Goal: Task Accomplishment & Management: Use online tool/utility

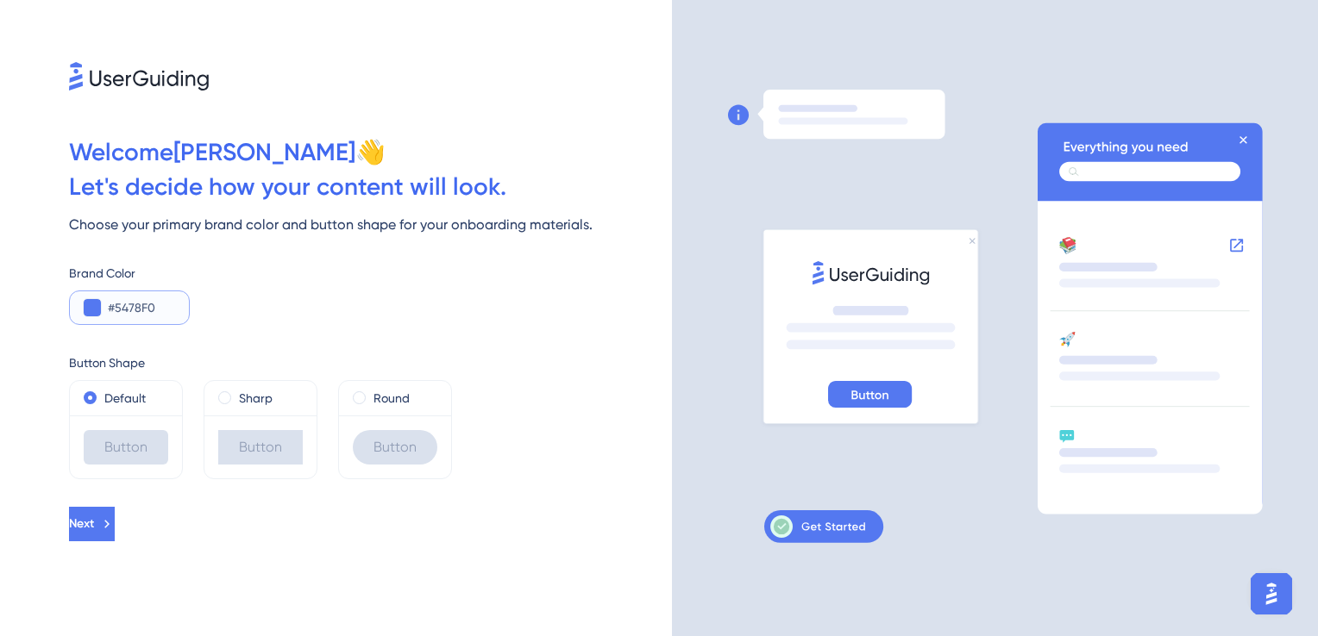
click at [91, 313] on button at bounding box center [92, 307] width 17 height 17
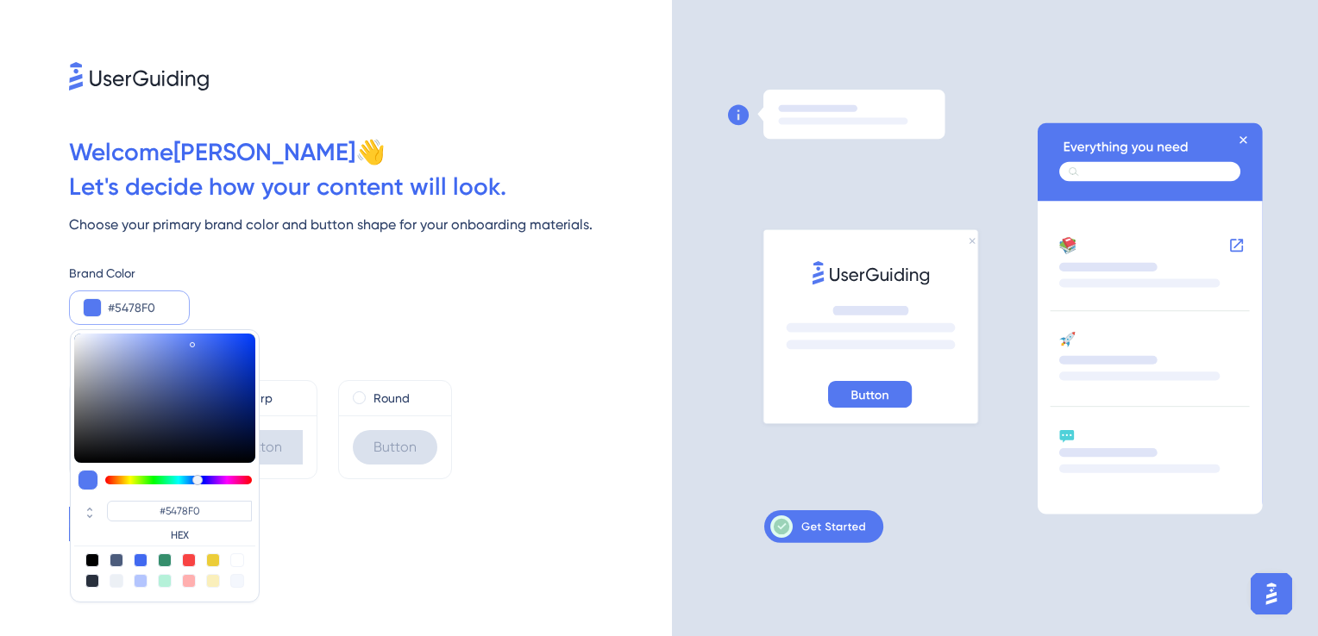
type input "#54e3f0"
type input "#54E3F0"
type input "#54e8f0"
type input "#54E8F0"
type input "#54eef0"
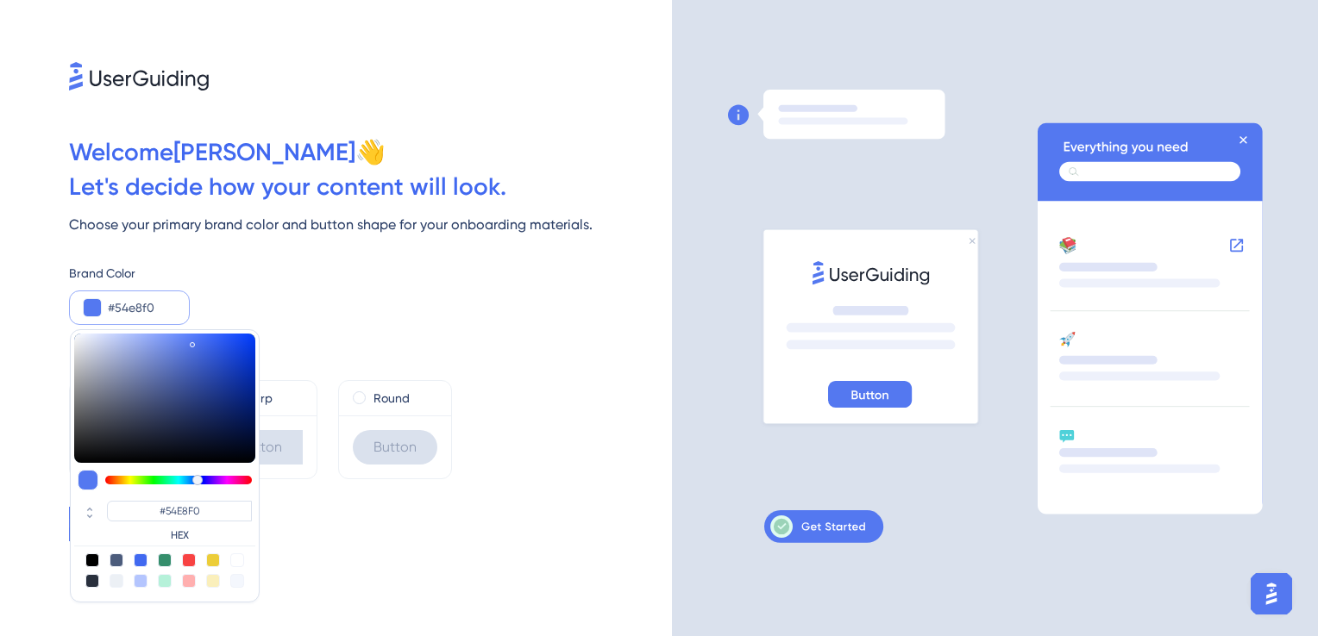
type input "#54EEF0"
type input "#54f0ed"
type input "#54F0ED"
type input "#54f0e7"
type input "#54F0E7"
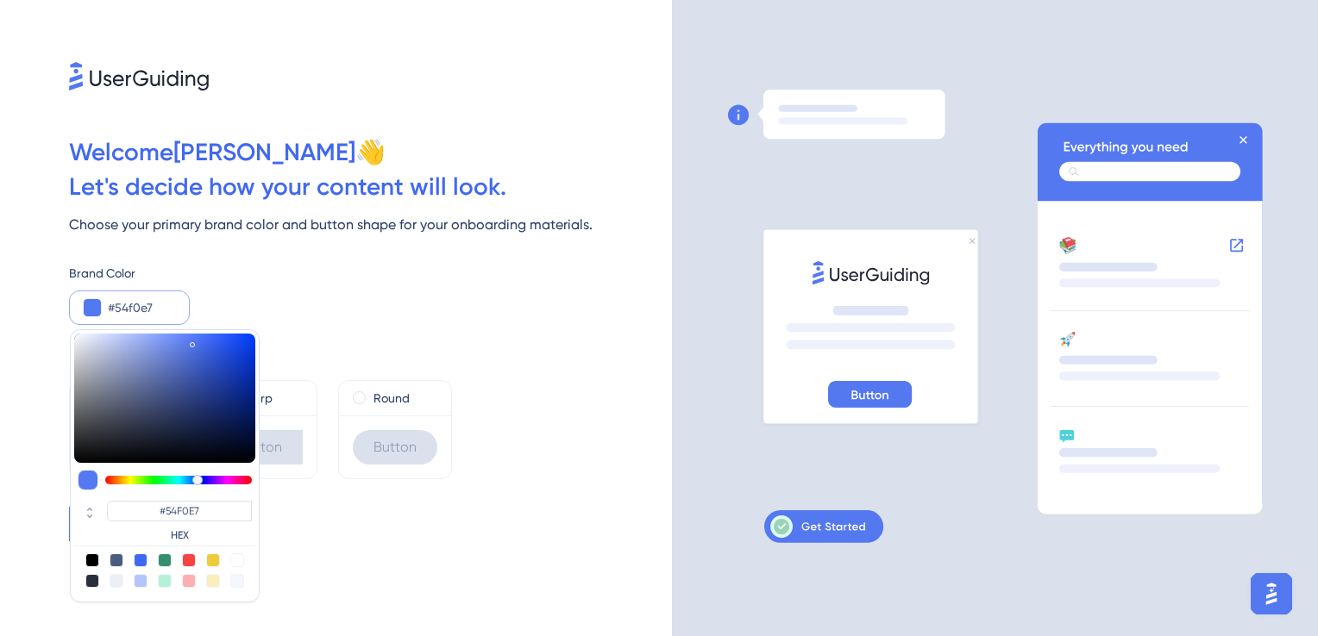
type input "#54f0e2"
type input "#54F0E2"
type input "#54f0dc"
type input "#54F0DC"
type input "#54f0d7"
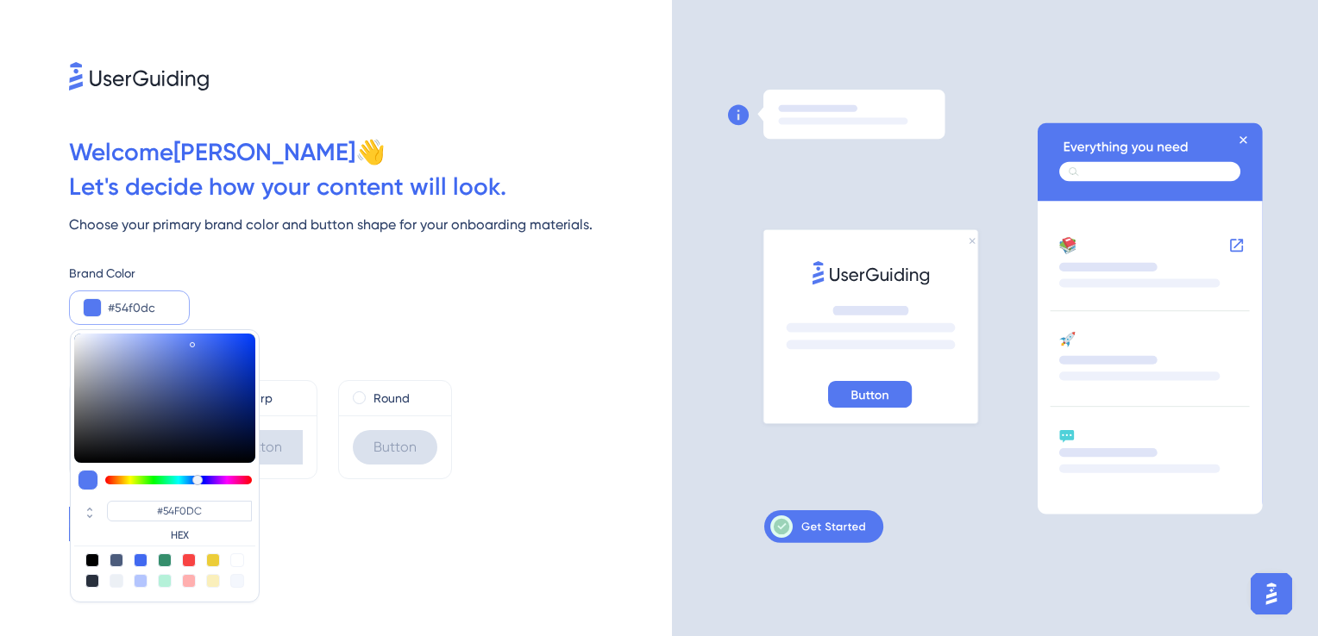
type input "#54F0D7"
type input "#54f0cc"
type input "#54F0CC"
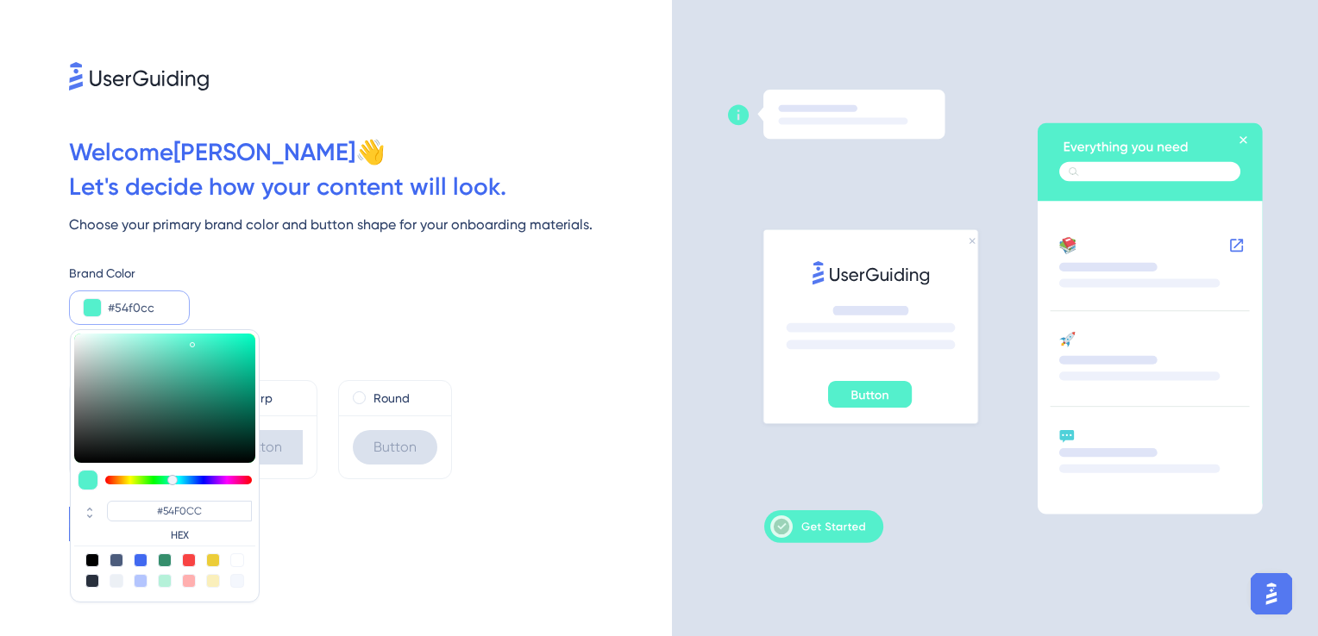
type input "#54f0c6"
type input "#54F0C6"
type input "#54f0c1"
type input "#54F0C1"
type input "#54f0bb"
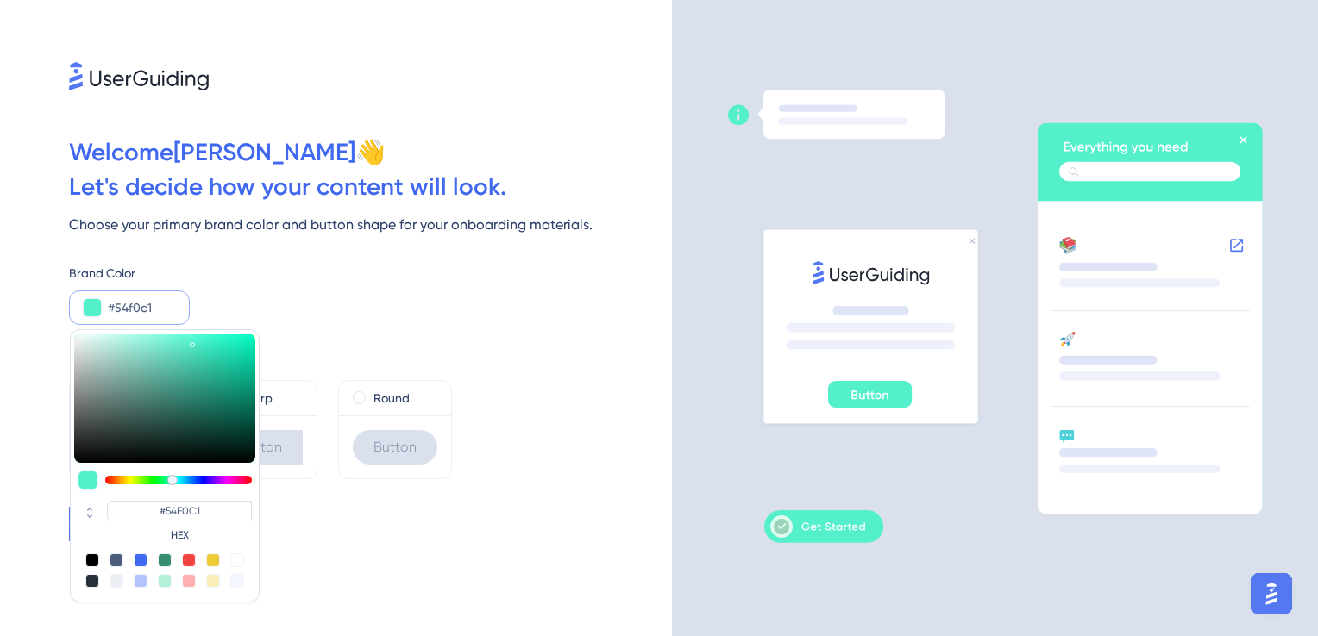
type input "#54F0BB"
type input "#54f0b6"
type input "#54F0B6"
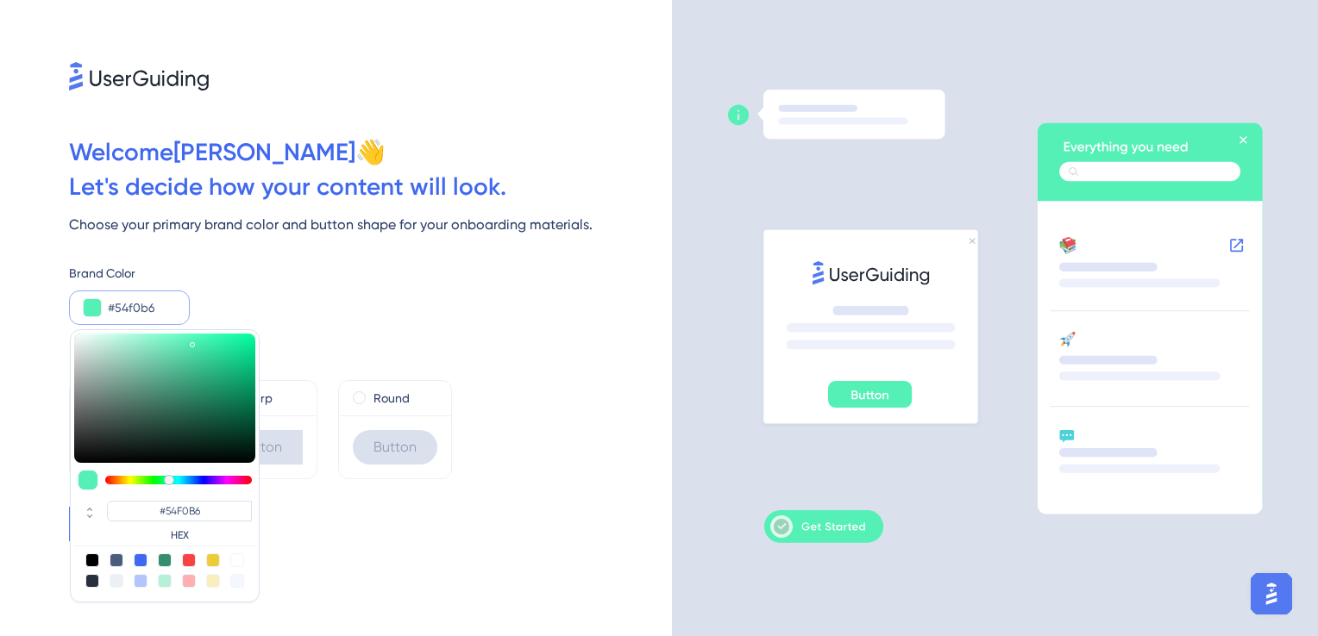
type input "#54f0ab"
type input "#54F0AB"
type input "#54f0a5"
type input "#54F0A5"
type input "#54f0a0"
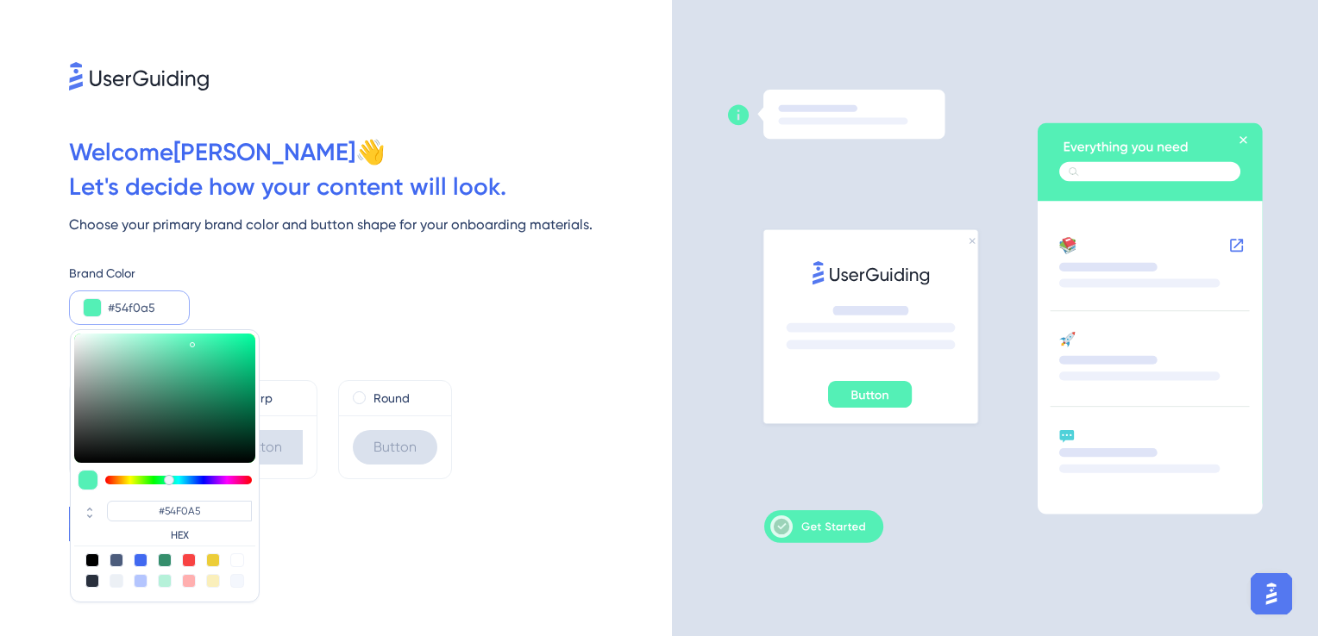
type input "#54F0A0"
type input "#54f09a"
type input "#54F09A"
type input "#54f095"
type input "#54F095"
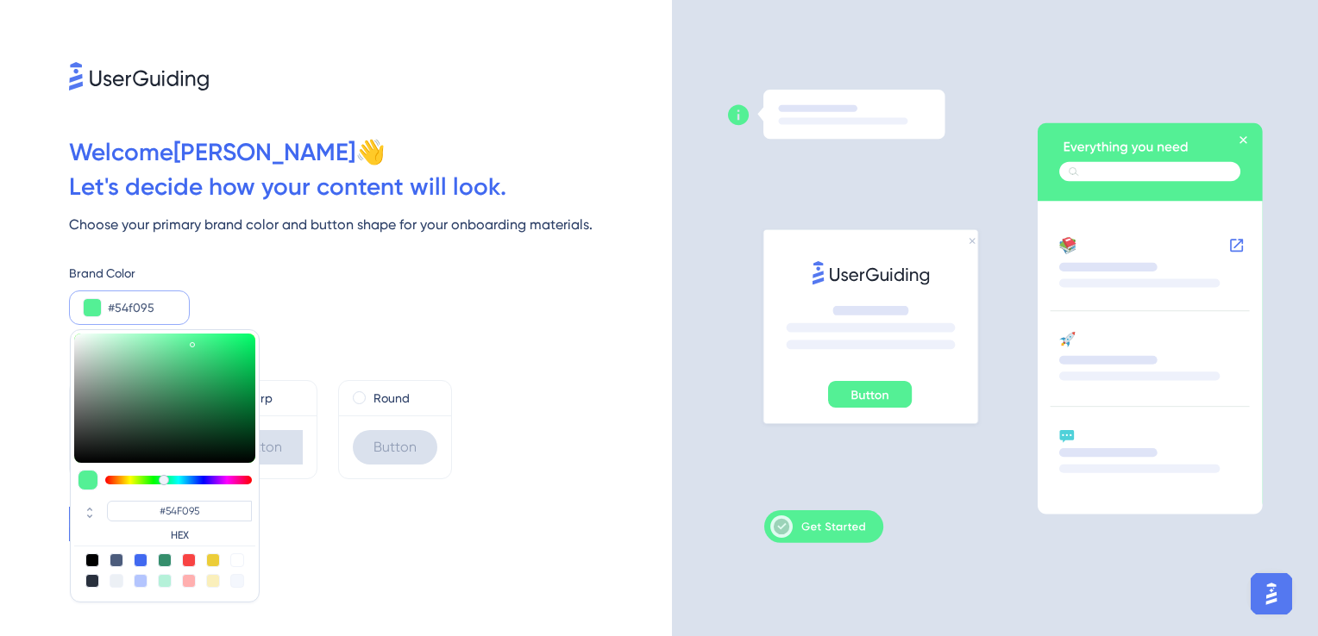
type input "#54f09a"
type input "#54F09A"
type input "#54f0a0"
type input "#54F0A0"
drag, startPoint x: 180, startPoint y: 476, endPoint x: 166, endPoint y: 479, distance: 15.1
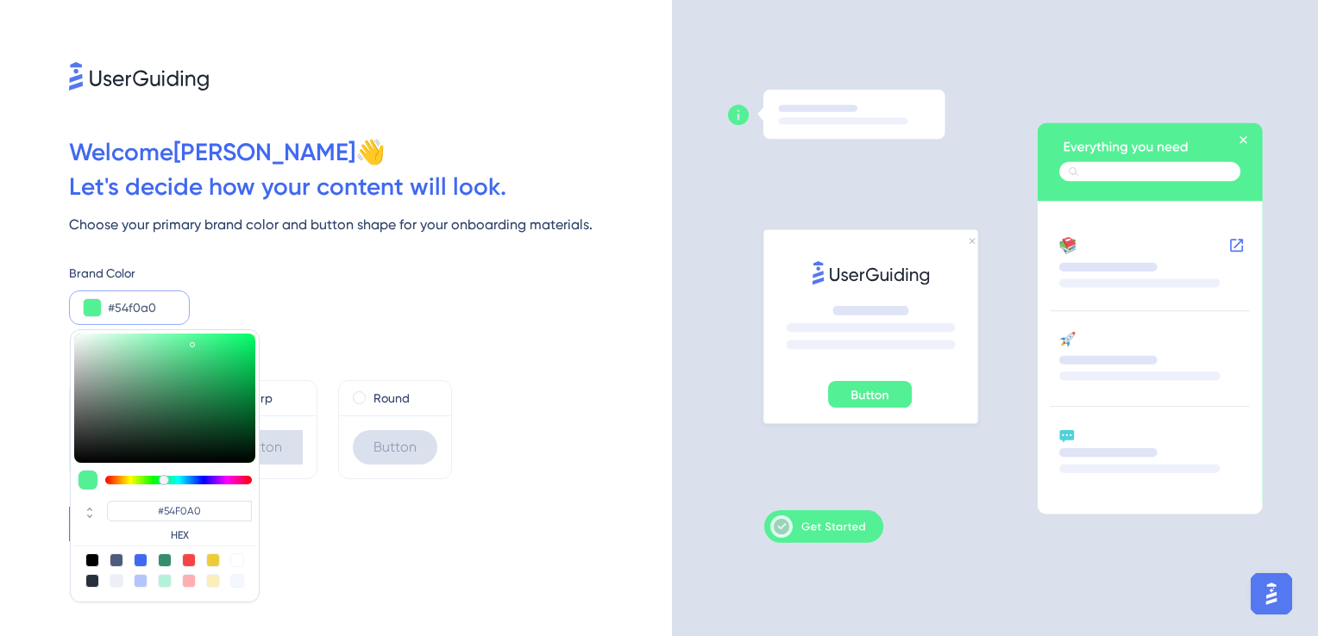
click at [166, 479] on div at bounding box center [178, 480] width 147 height 9
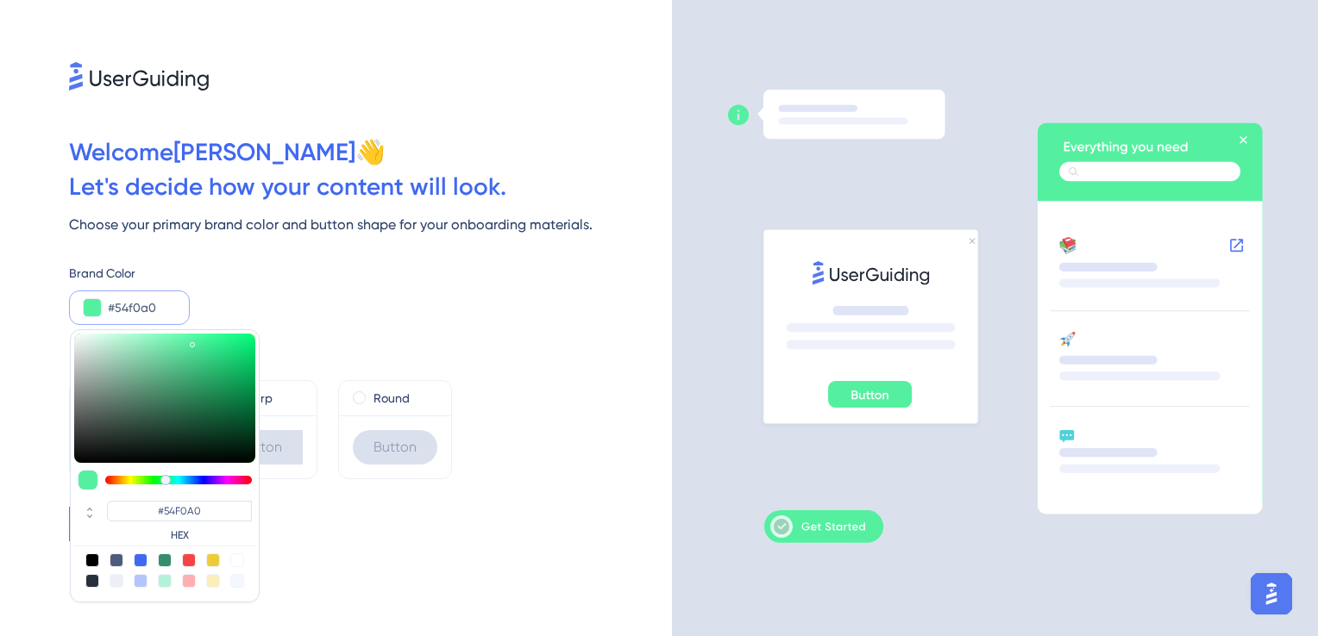
type input "#4fe89a"
type input "#4FE89A"
type input "#4ee89a"
type input "#4EE89A"
type input "#4ae596"
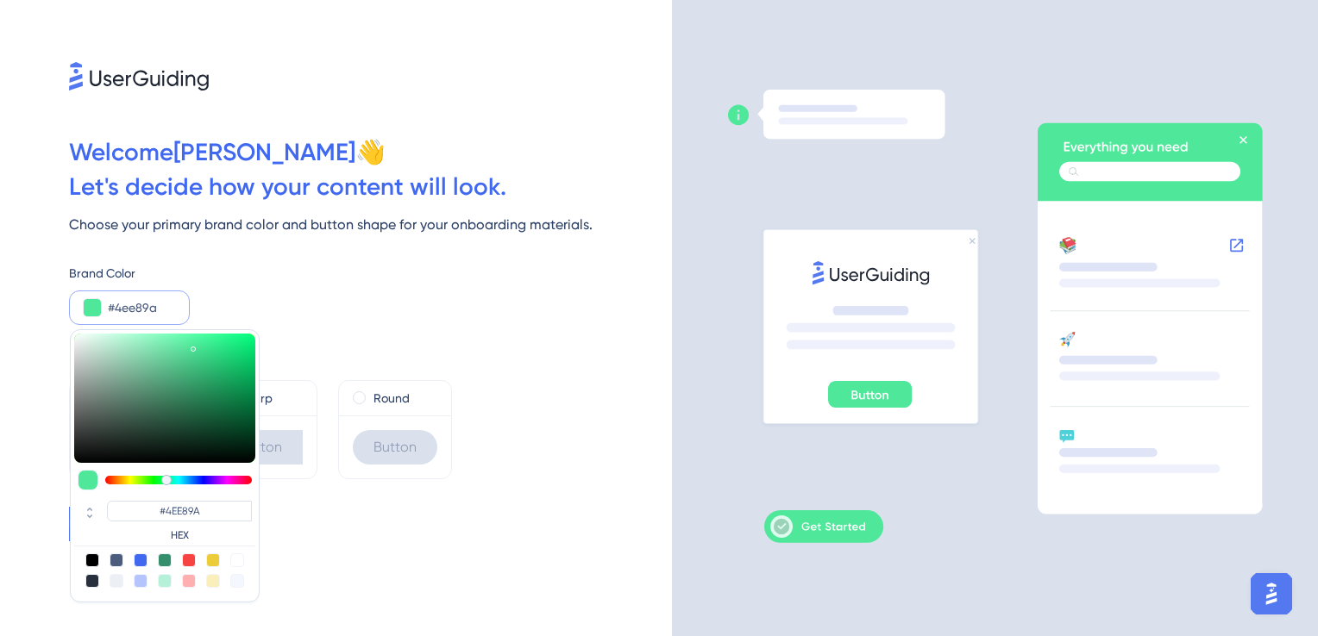
type input "#4AE596"
type input "#40d78a"
type input "#40D78A"
type input "#3acd82"
type input "#3ACD82"
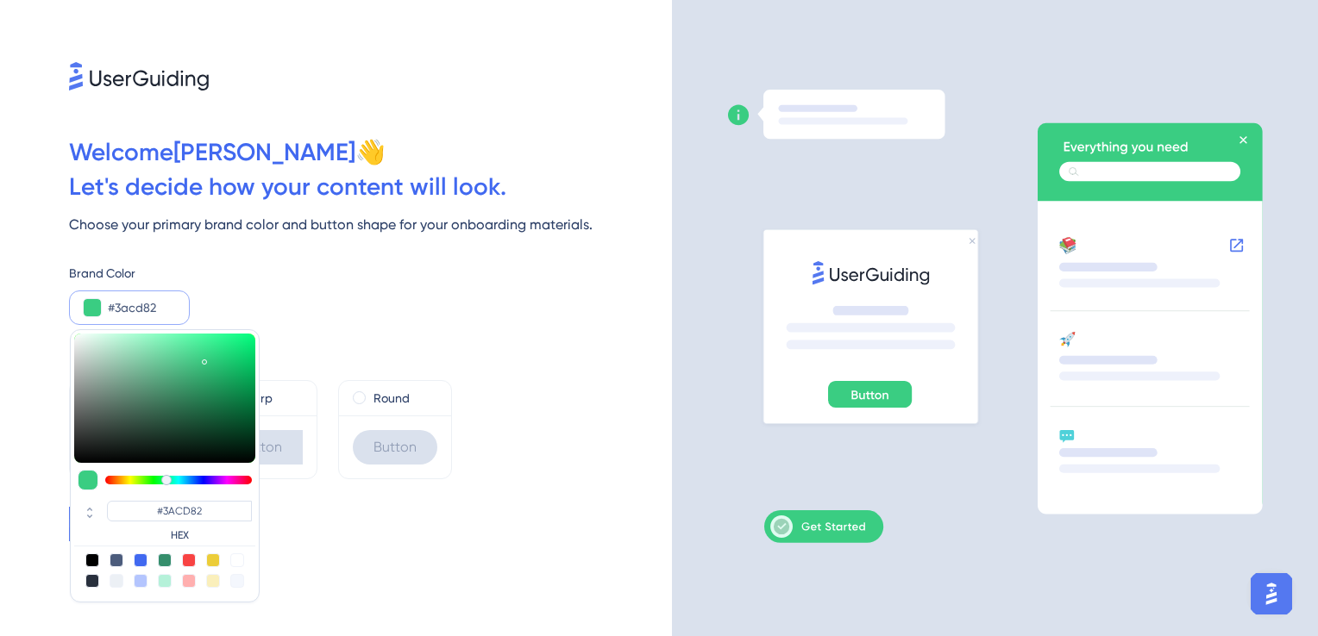
type input "#34c67c"
type input "#34C67C"
type input "#2dbf75"
type input "#2DBF75"
type input "#20b56a"
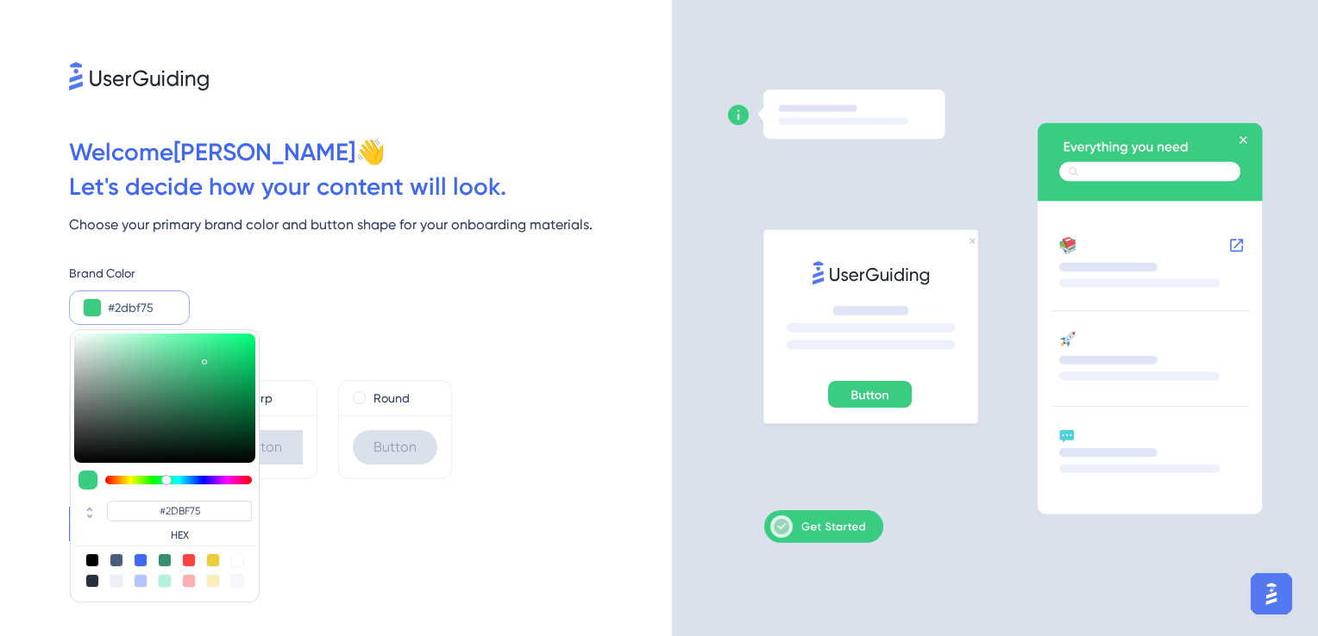
type input "#20B56A"
type input "#1eb468"
type input "#1EB468"
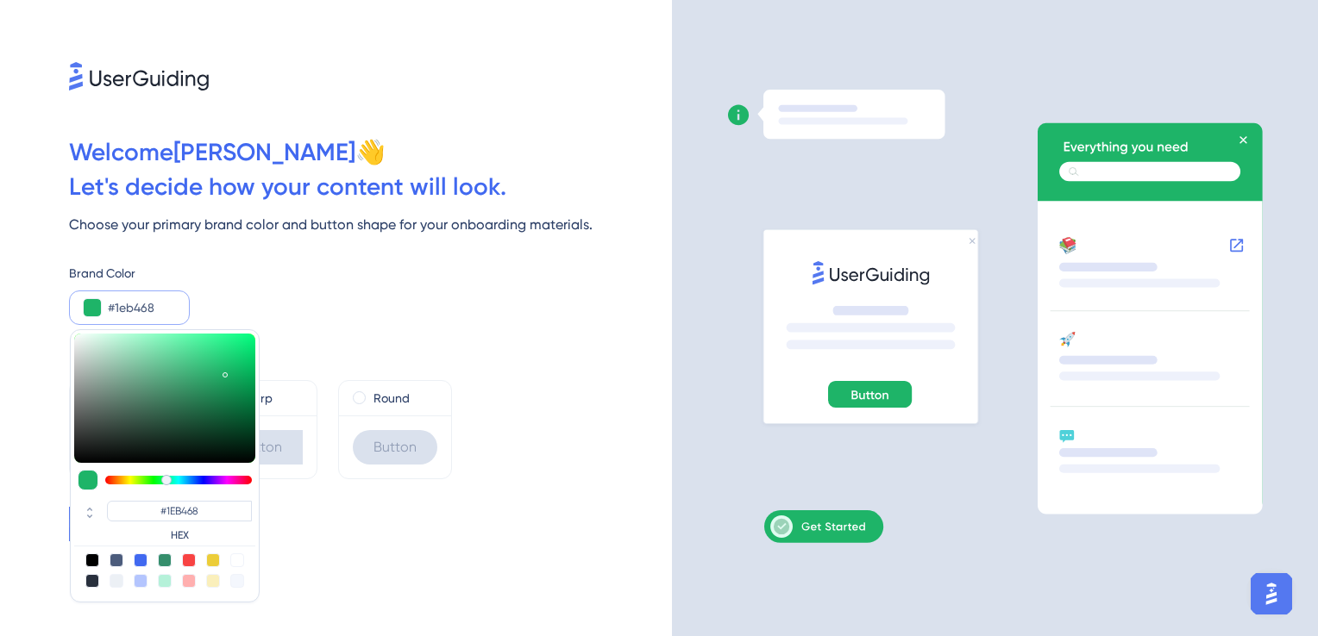
type input "#1db267"
type input "#1DB267"
type input "#1db066"
type input "#1DB066"
type input "#1dae65"
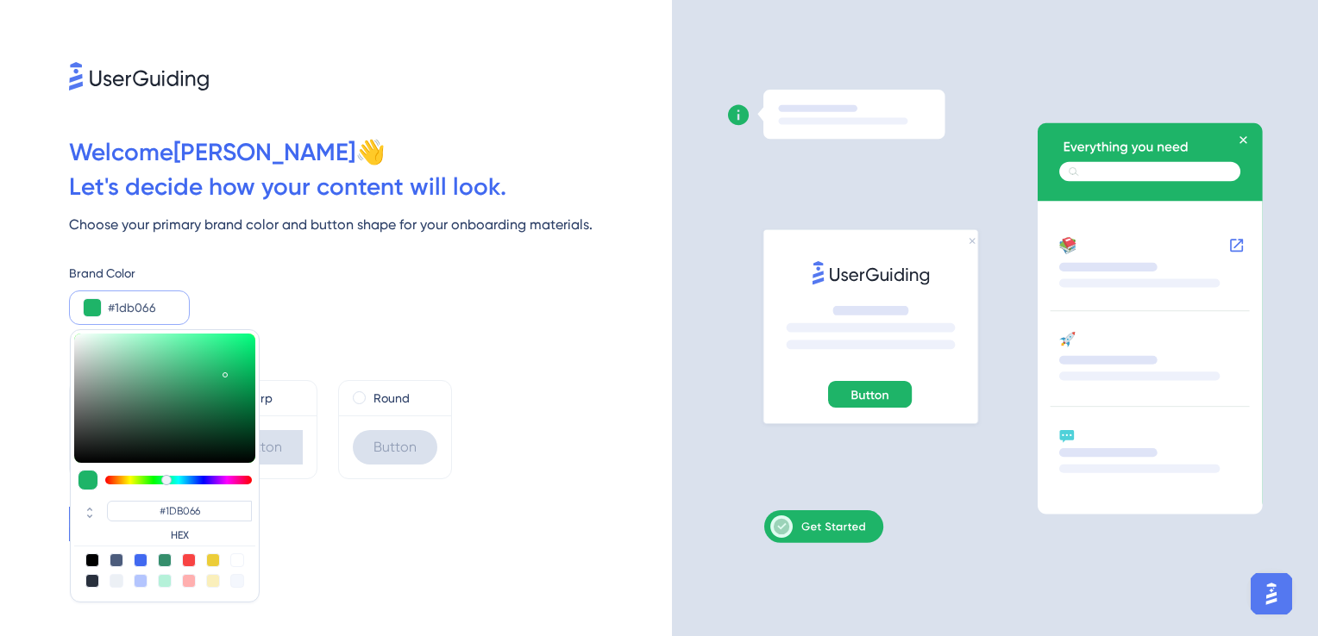
type input "#1DAE65"
type input "#1cad64"
type input "#1CAD64"
type input "#1dab64"
type input "#1DAB64"
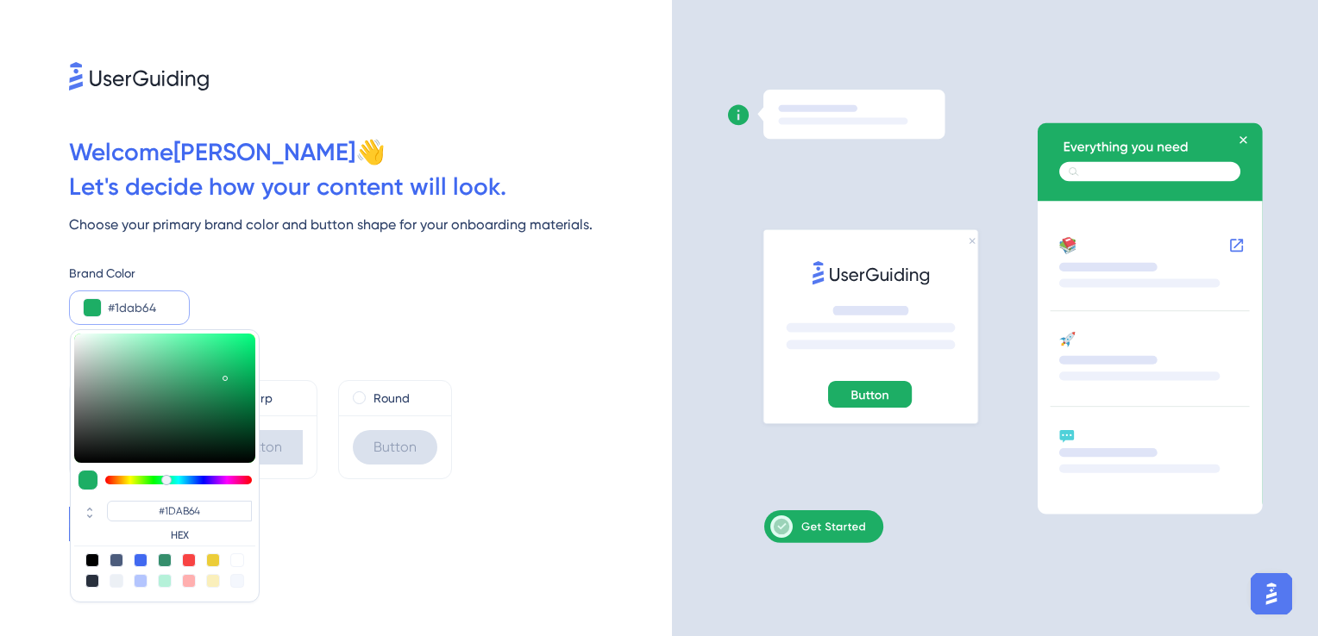
type input "#20b56a"
type input "#20B56A"
type input "#25c373"
type input "#25C373"
type input "#26cb78"
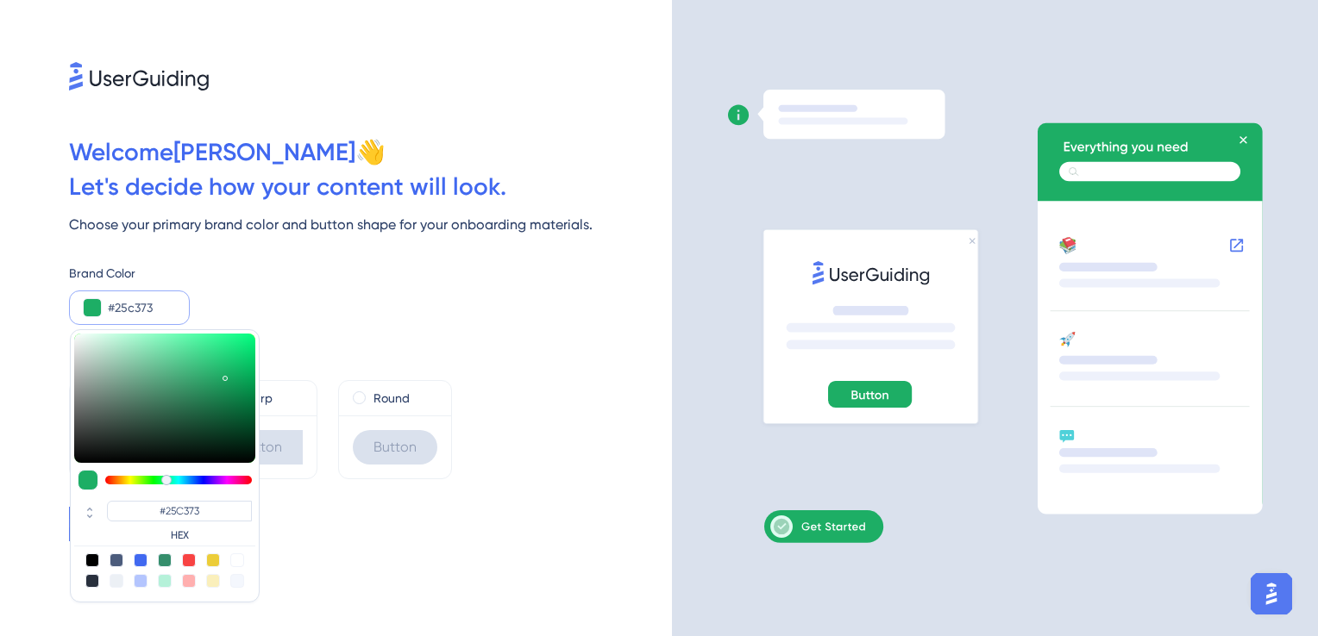
type input "#26CB78"
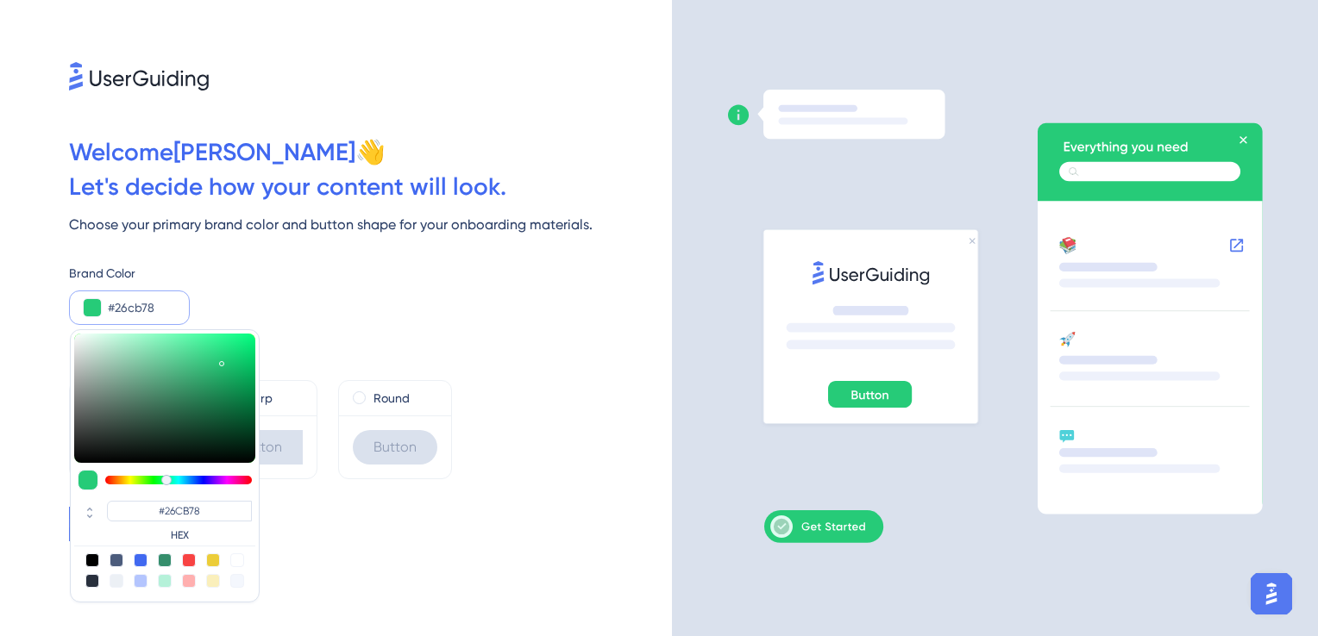
type input "#28d67e"
type input "#28D67E"
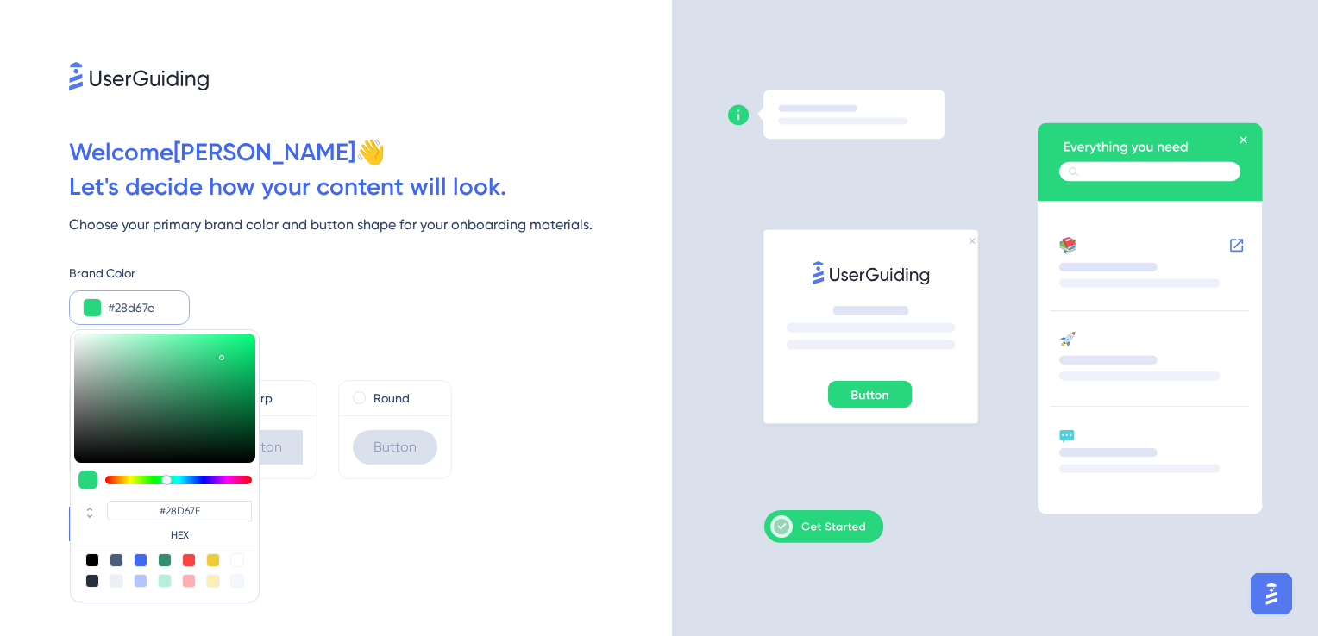
type input "#29d77f"
type input "#29D77F"
type input "#2ee086"
type input "#2EE086"
type input "#34e58b"
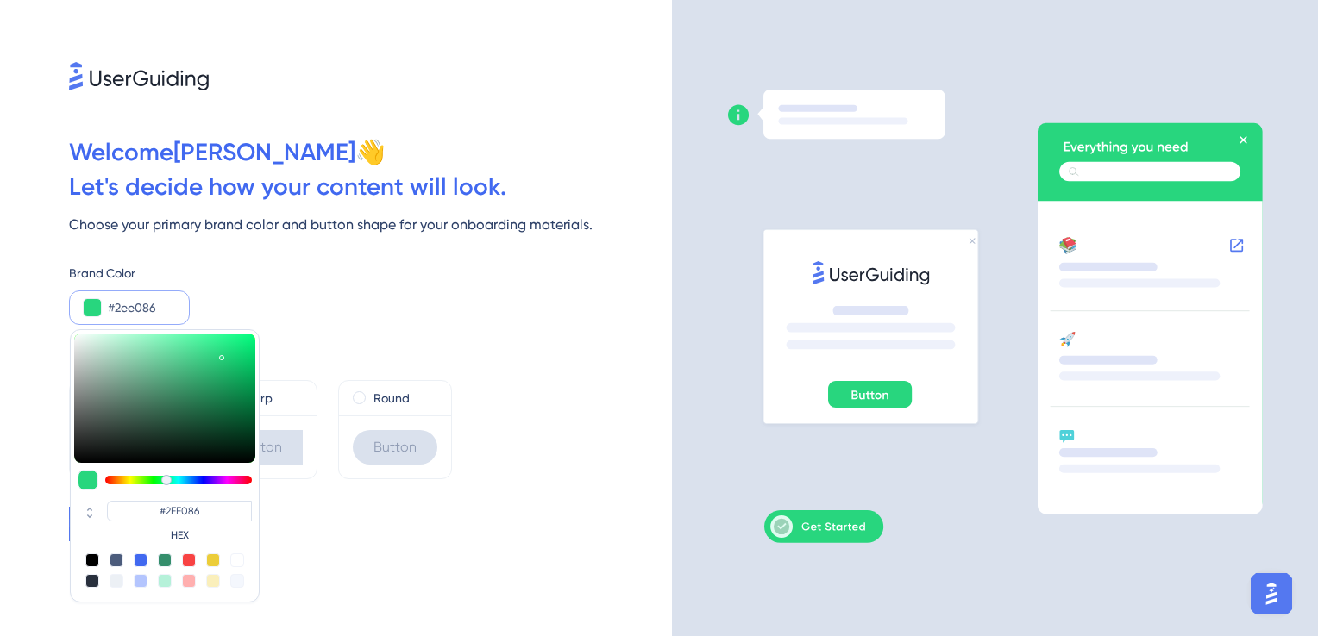
type input "#34E58B"
type input "#35e78c"
type input "#35E78C"
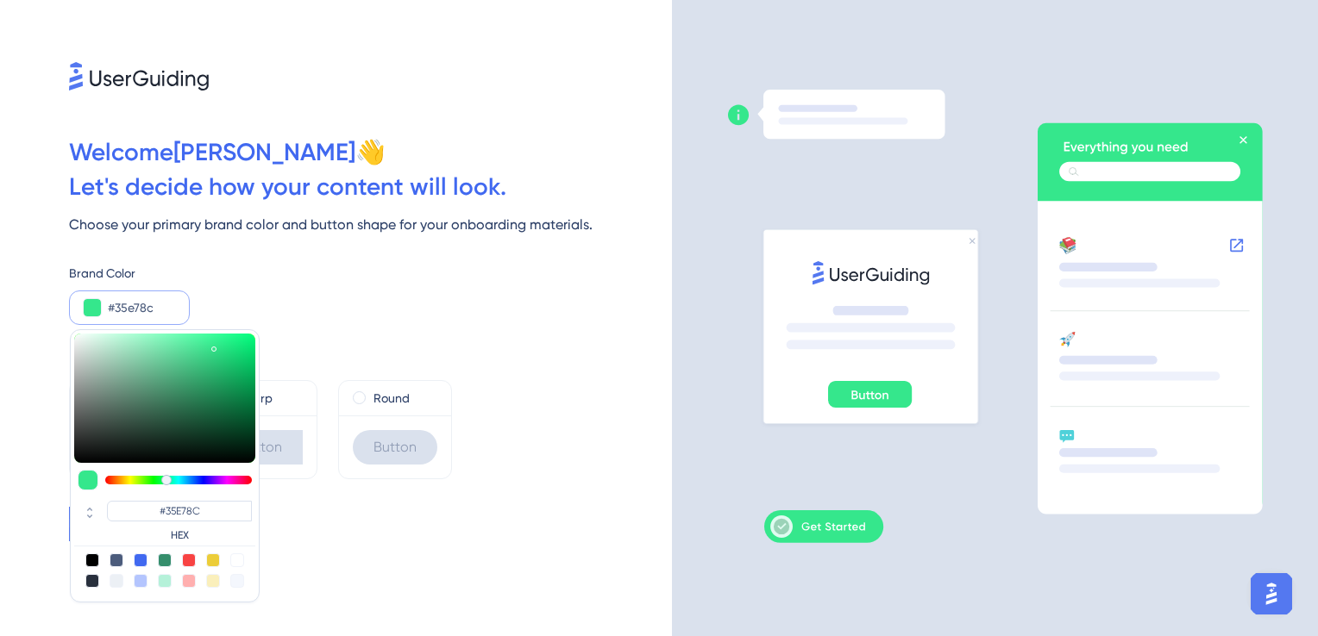
type input "#3be890"
type input "#3BE890"
type input "#41e793"
type input "#41E793"
type input "#42e592"
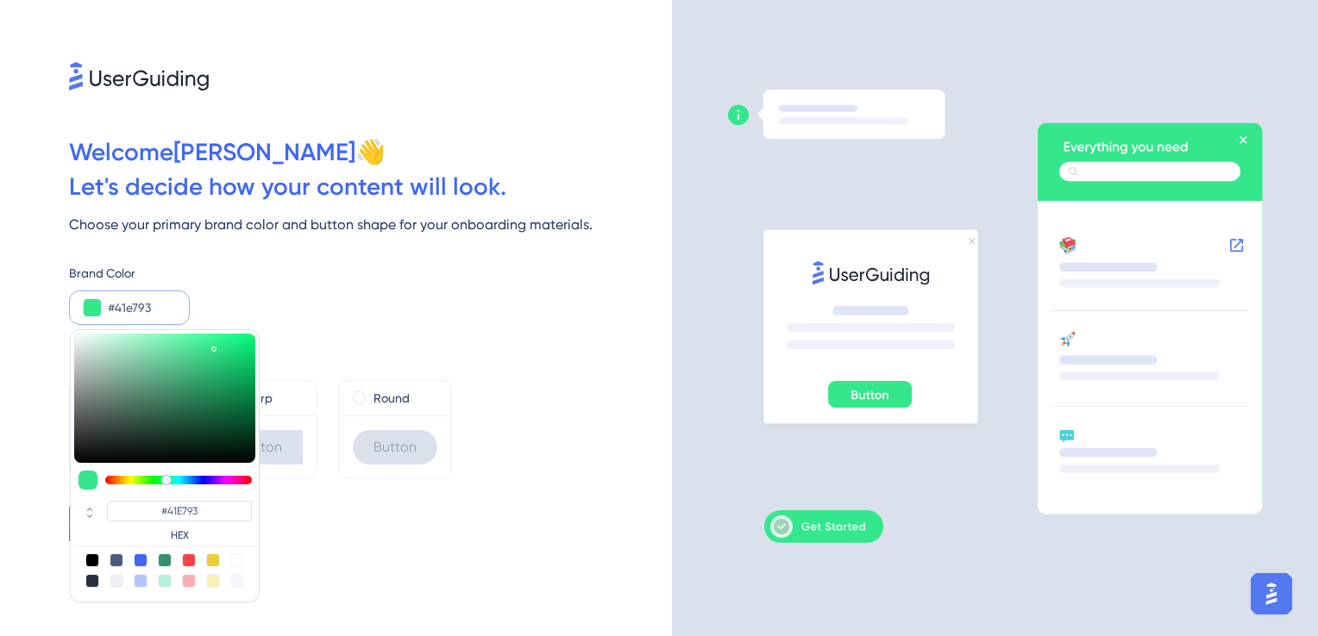
type input "#42E592"
type input "#43e592"
type input "#43E592"
type input "#45e593"
type input "#45E593"
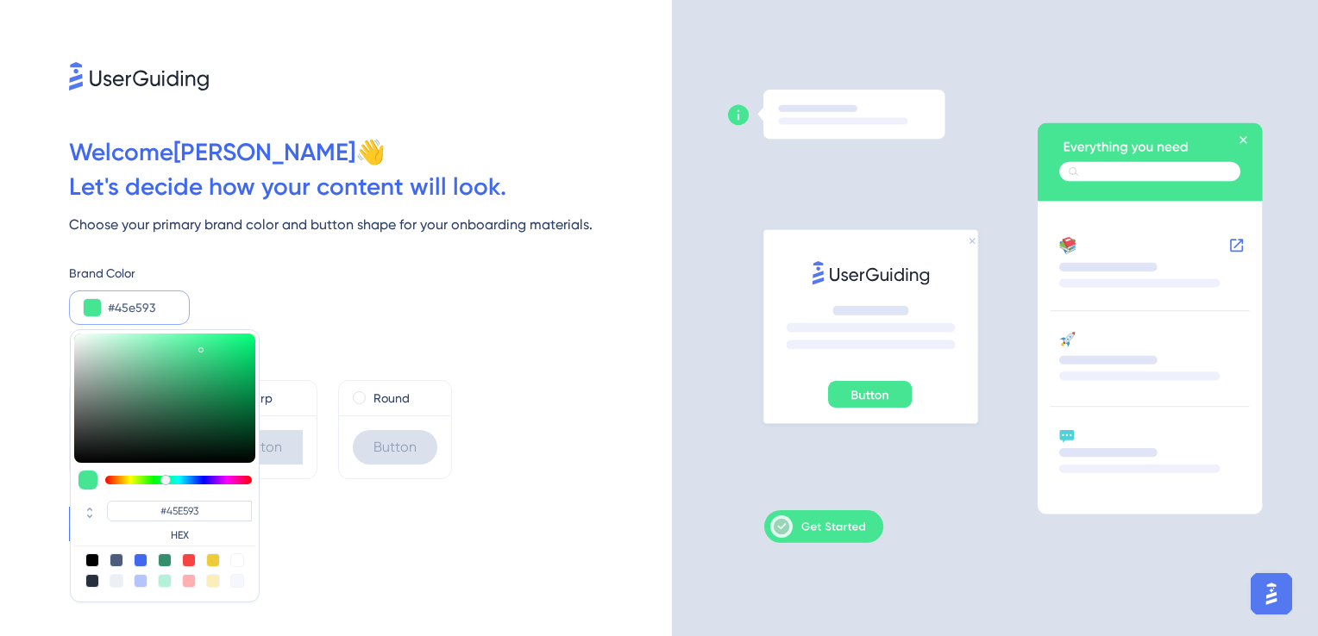
type input "#4cd991"
type input "#4CD991"
type input "#4dd690"
type input "#4DD690"
drag, startPoint x: 193, startPoint y: 345, endPoint x: 190, endPoint y: 354, distance: 10.1
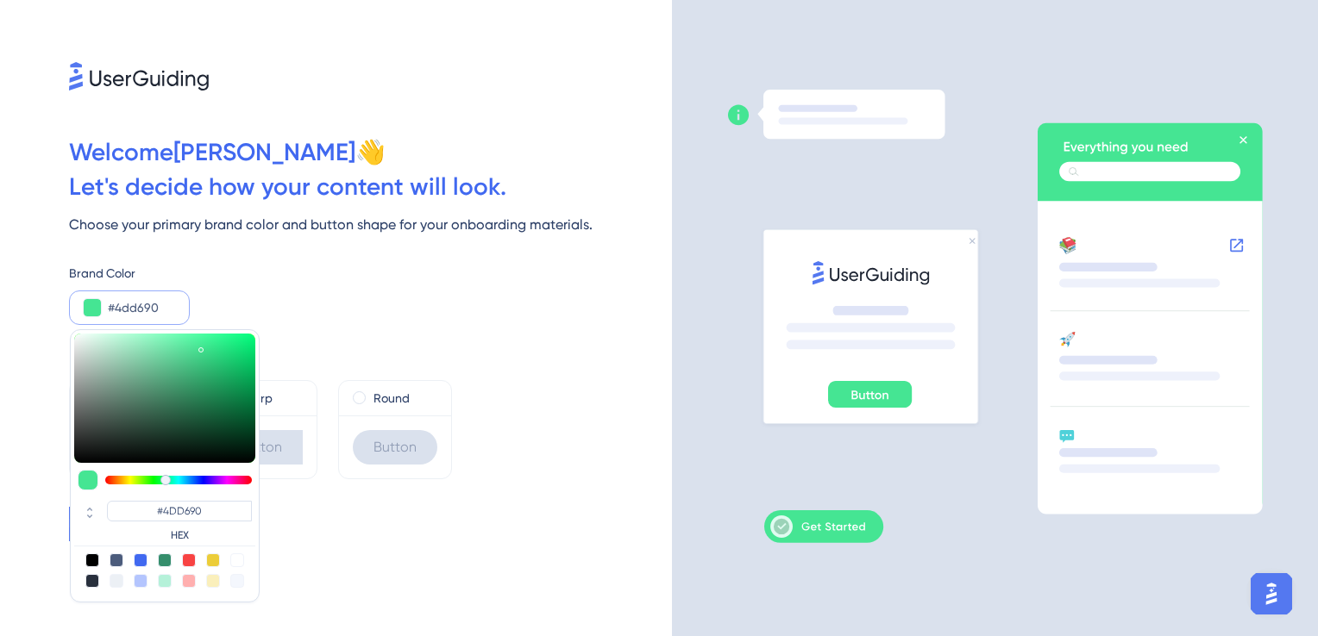
click at [201, 353] on div at bounding box center [202, 350] width 3 height 6
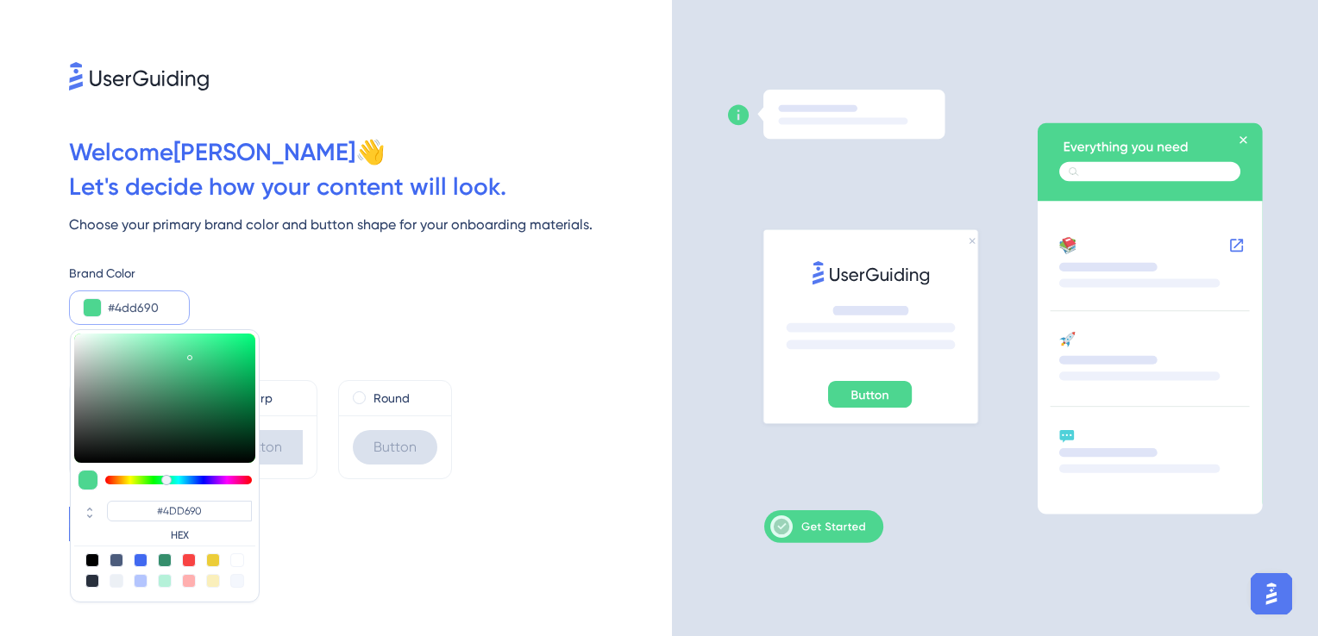
type input "#4dd6b6"
type input "#4DD6B6"
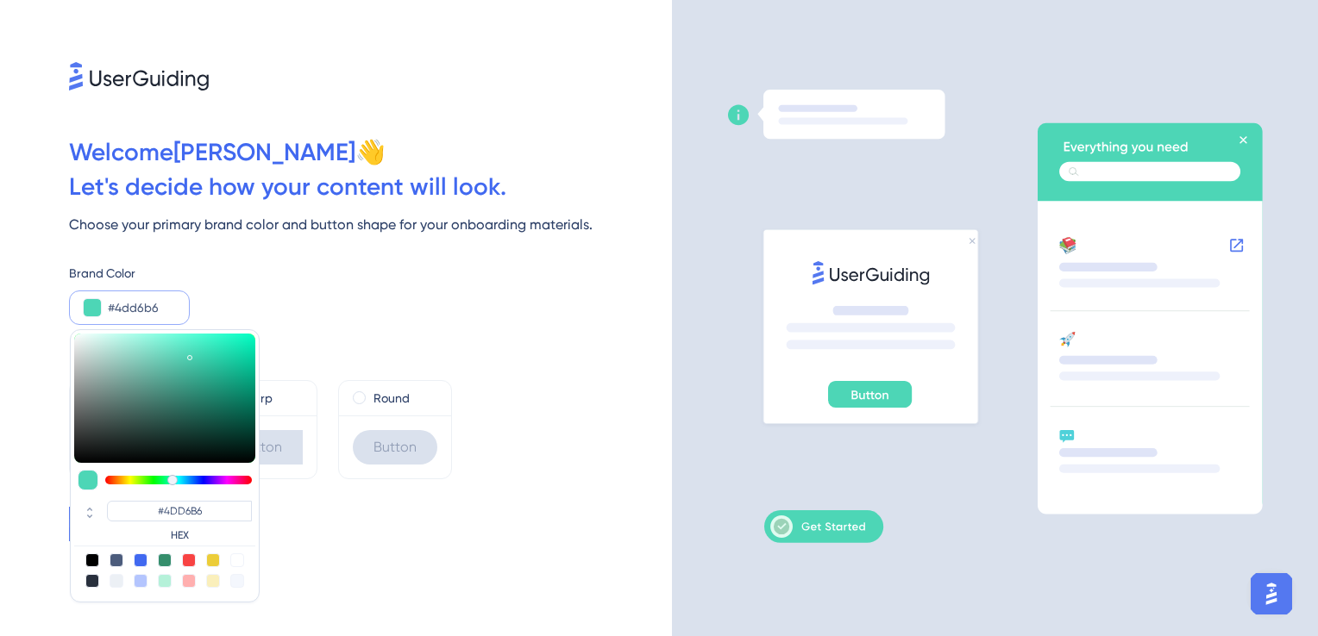
type input "#4dd6bb"
type input "#4DD6BB"
type input "#4dd6c0"
type input "#4DD6C0"
type input "#4dd6c5"
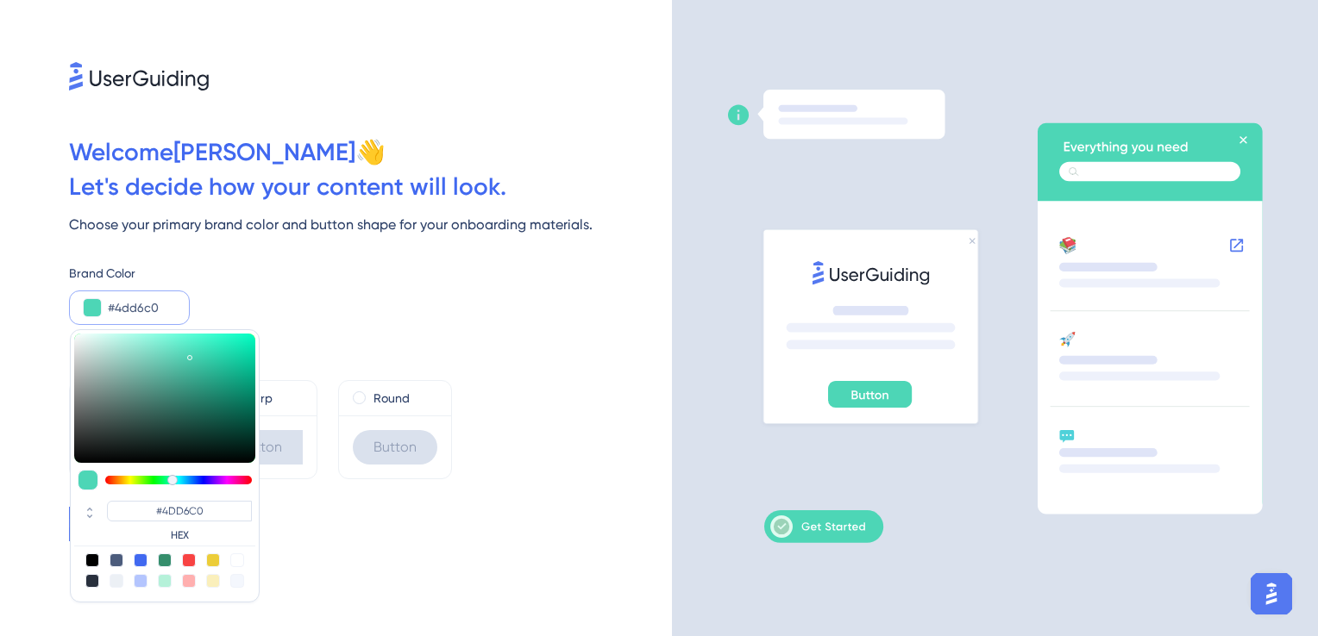
type input "#4DD6C5"
type input "#4dd6c9"
type input "#4DD6C9"
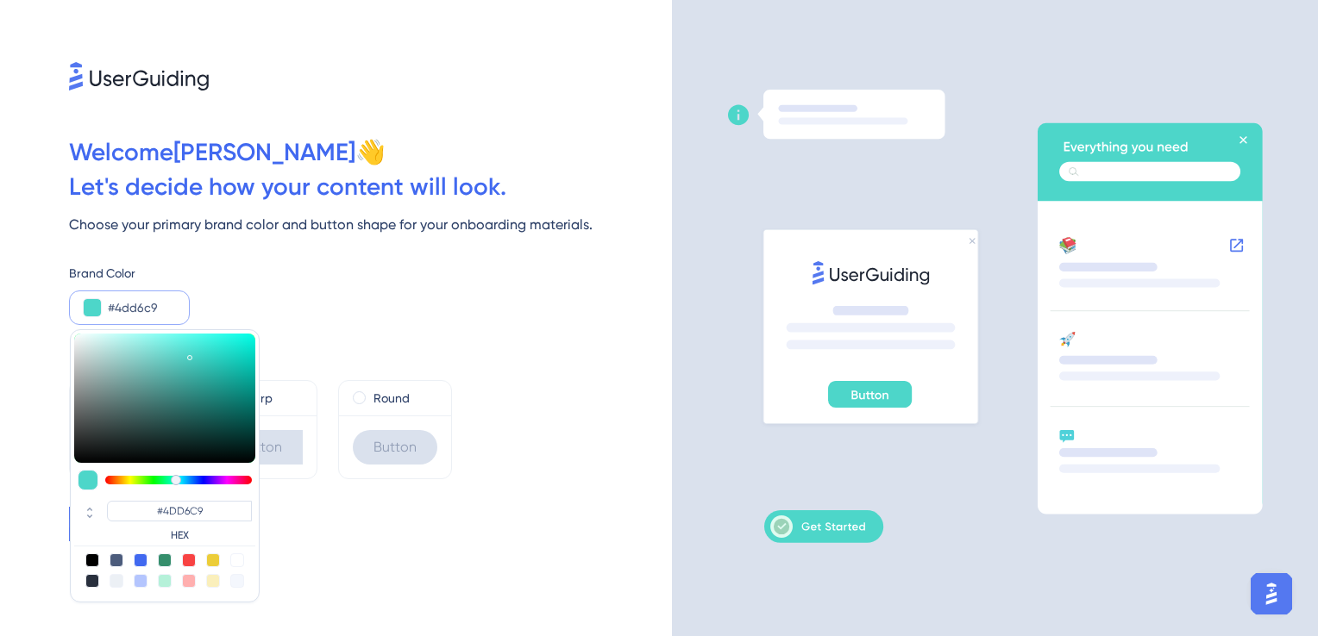
click at [176, 481] on div at bounding box center [178, 480] width 147 height 9
click at [122, 305] on input "#4dd6c9" at bounding box center [141, 308] width 67 height 21
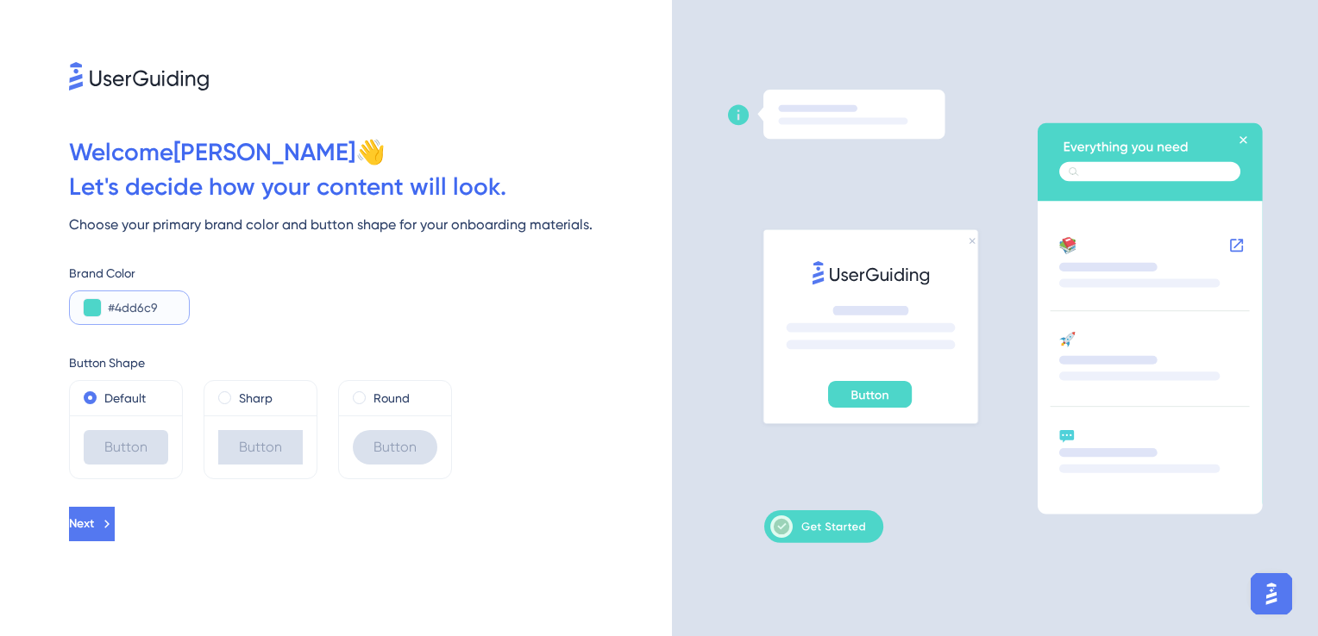
paste input "83CCAD"
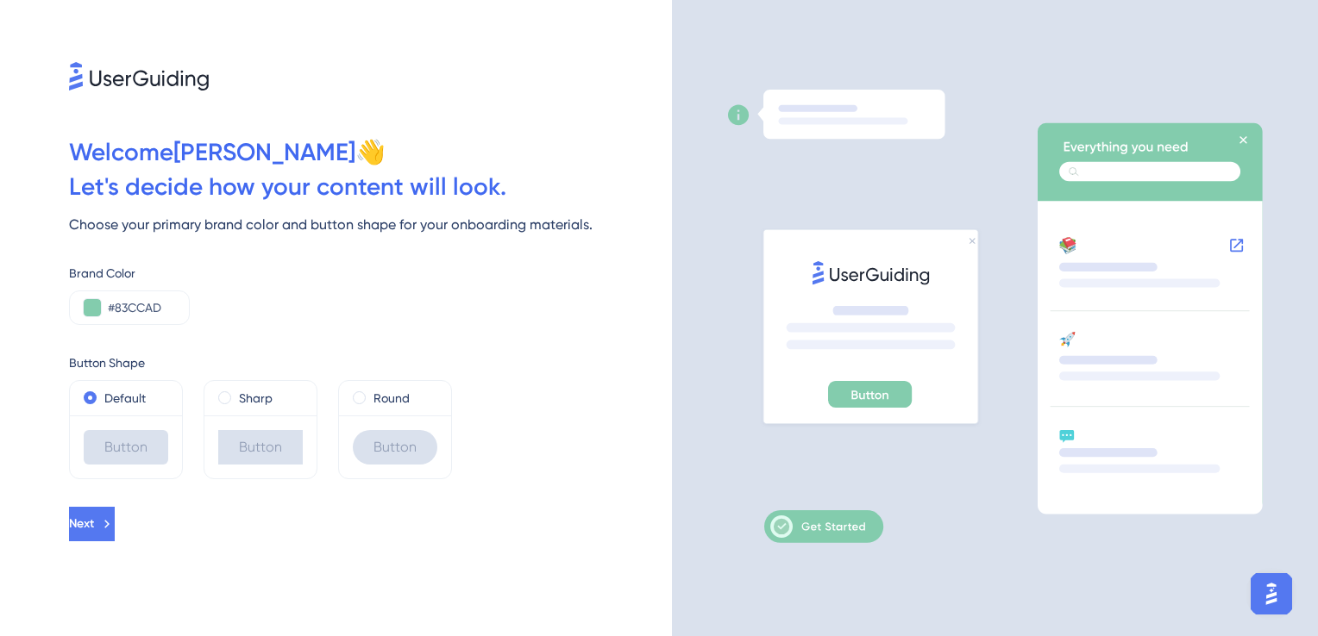
click at [169, 287] on div "Brand Color #83CCAD" at bounding box center [370, 294] width 603 height 62
click at [156, 308] on input "#83CCAD" at bounding box center [141, 308] width 67 height 21
paste input "6FC5E9"
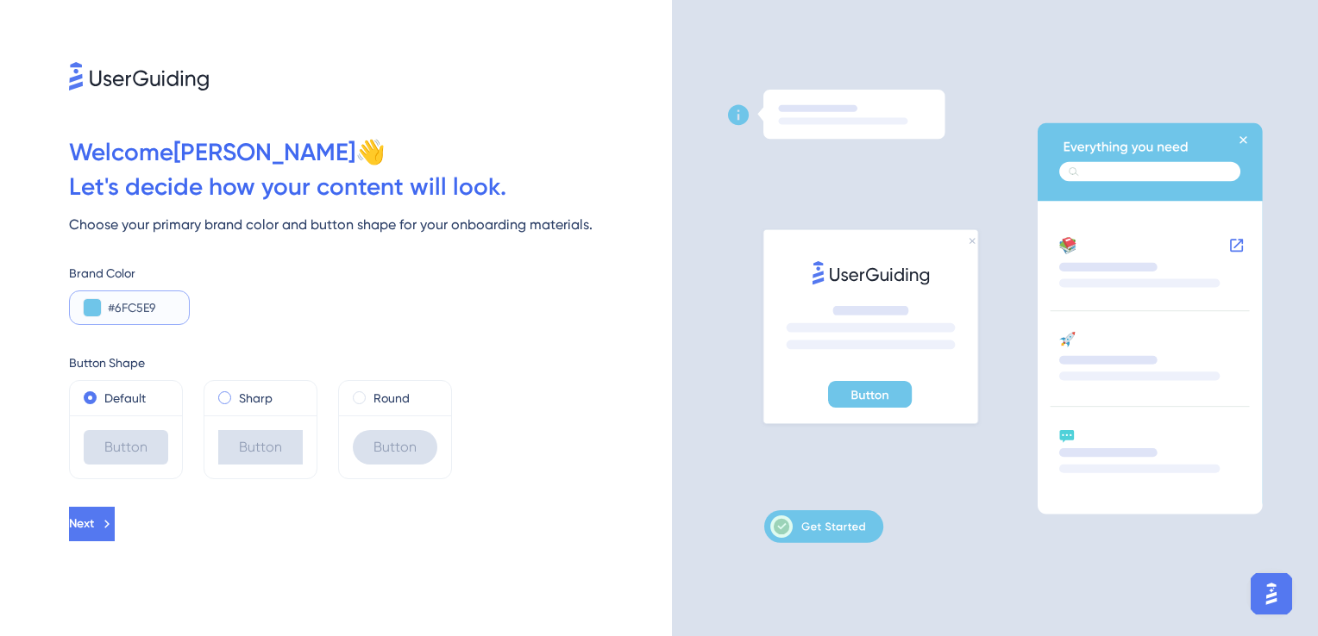
type input "#6FC5E9"
click at [233, 407] on div "Sharp" at bounding box center [260, 398] width 85 height 21
click at [106, 393] on label "Default" at bounding box center [124, 398] width 41 height 21
click at [373, 395] on label "Round" at bounding box center [391, 398] width 36 height 21
click at [93, 407] on div "Default" at bounding box center [126, 398] width 85 height 21
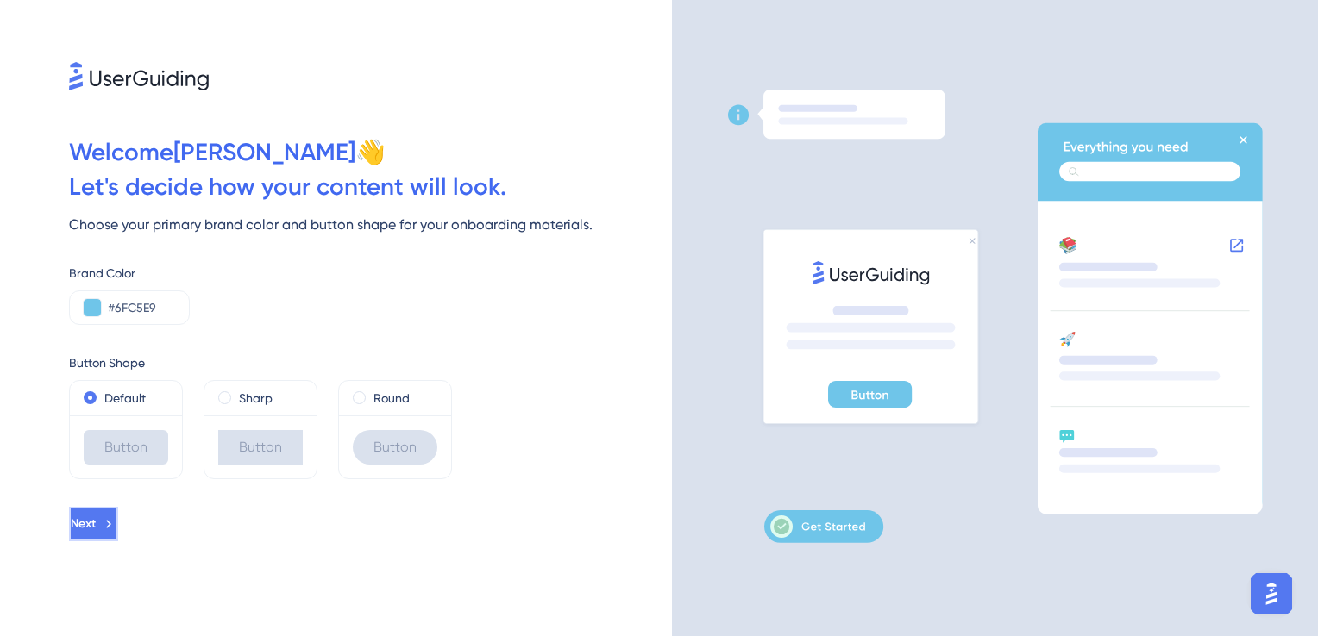
click at [118, 526] on button "Next" at bounding box center [93, 524] width 49 height 34
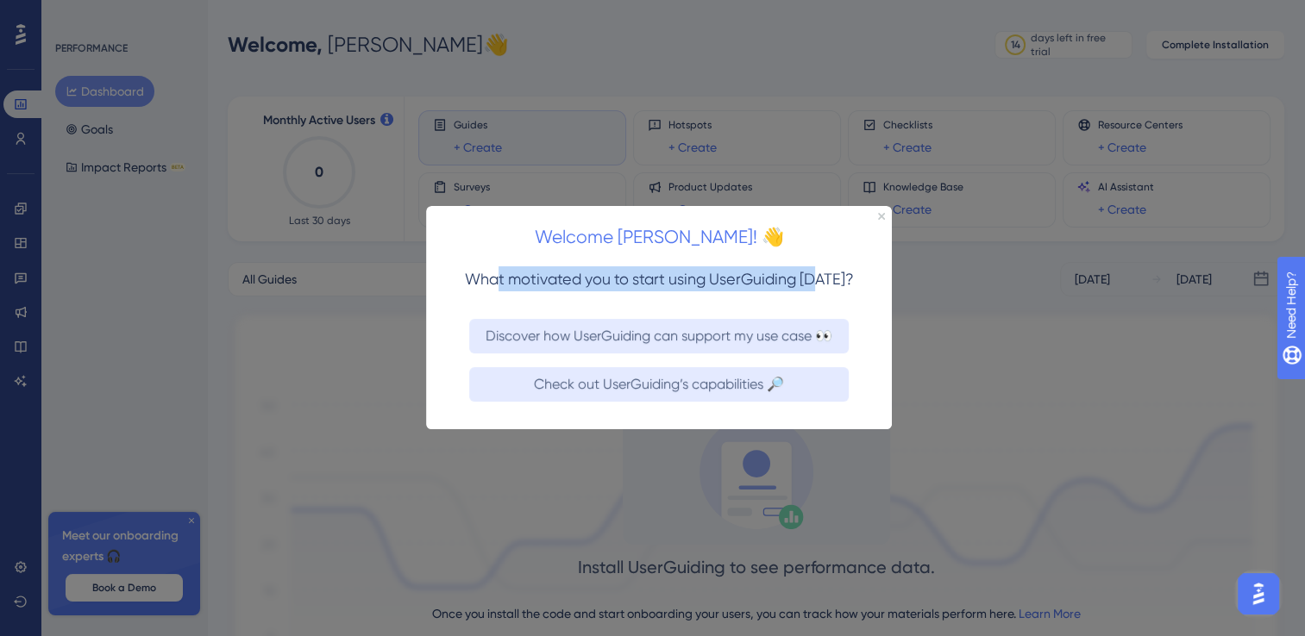
drag, startPoint x: 498, startPoint y: 271, endPoint x: 813, endPoint y: 266, distance: 314.8
click at [813, 266] on h3 "What motivated you to start using UserGuiding [DATE]?" at bounding box center [659, 278] width 410 height 25
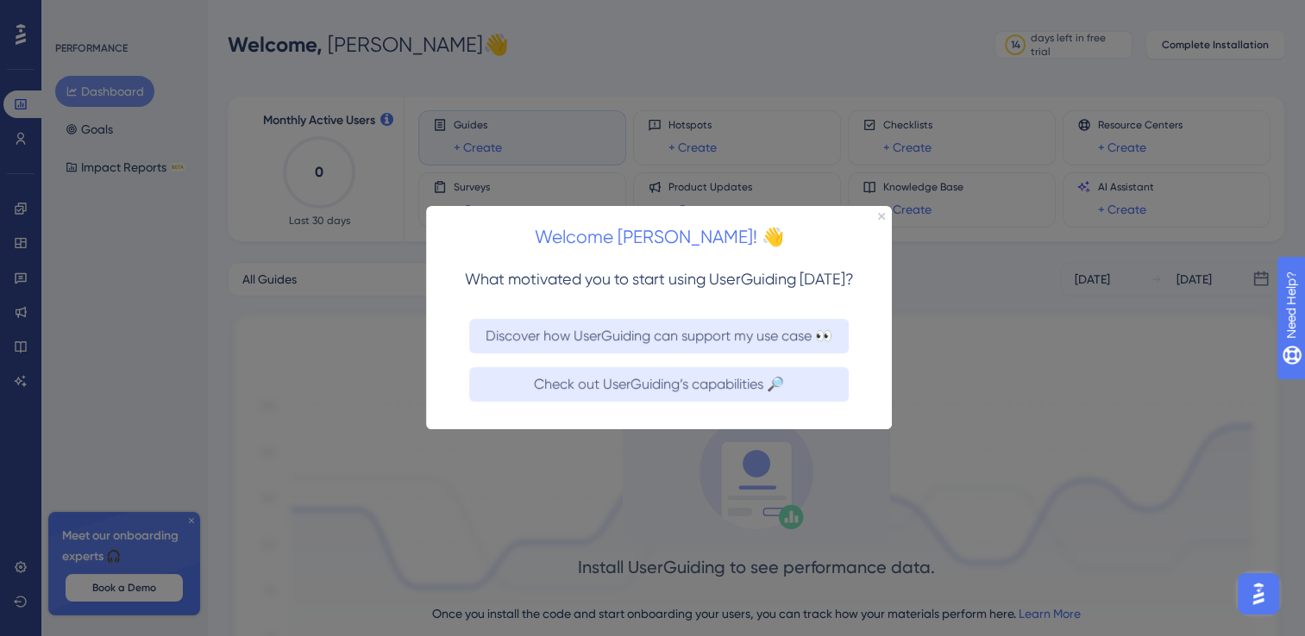
drag, startPoint x: 813, startPoint y: 266, endPoint x: 624, endPoint y: 227, distance: 193.0
click at [624, 227] on h2 "Welcome [PERSON_NAME]! 👋" at bounding box center [659, 237] width 438 height 29
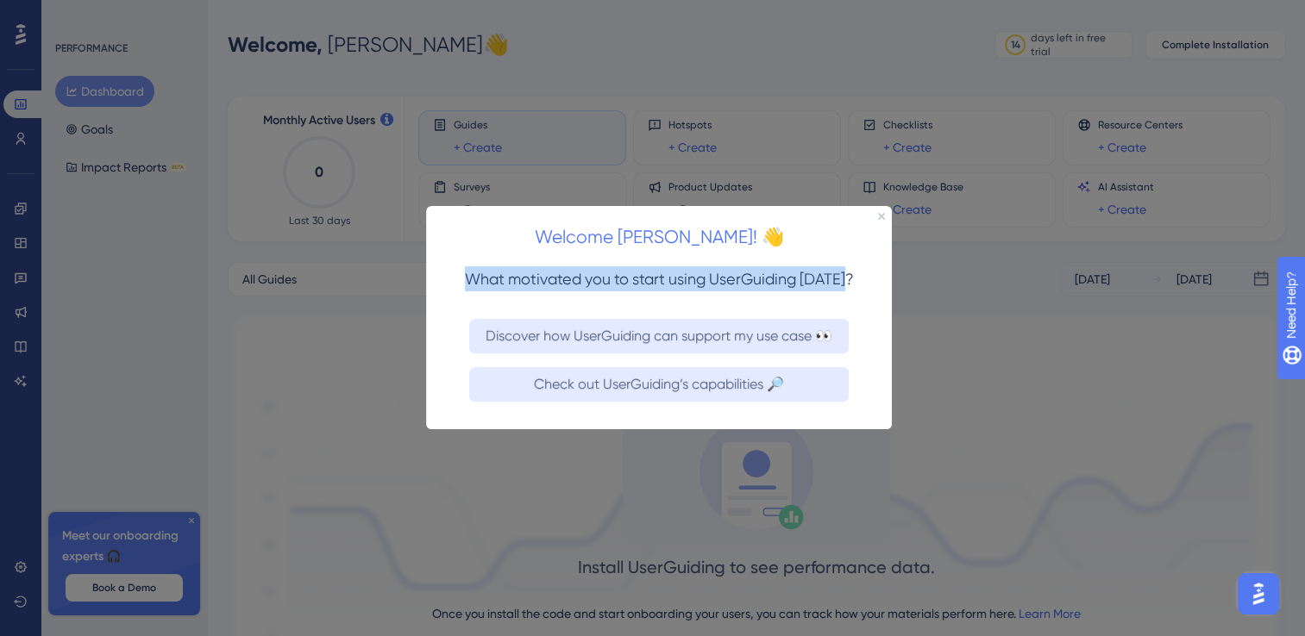
drag, startPoint x: 463, startPoint y: 279, endPoint x: 886, endPoint y: 274, distance: 423.4
click at [886, 274] on div "What motivated you to start using UserGuiding [DATE]?" at bounding box center [659, 286] width 466 height 53
drag, startPoint x: 886, startPoint y: 274, endPoint x: 716, endPoint y: 289, distance: 171.4
click at [716, 289] on h3 "What motivated you to start using UserGuiding [DATE]?" at bounding box center [659, 278] width 410 height 25
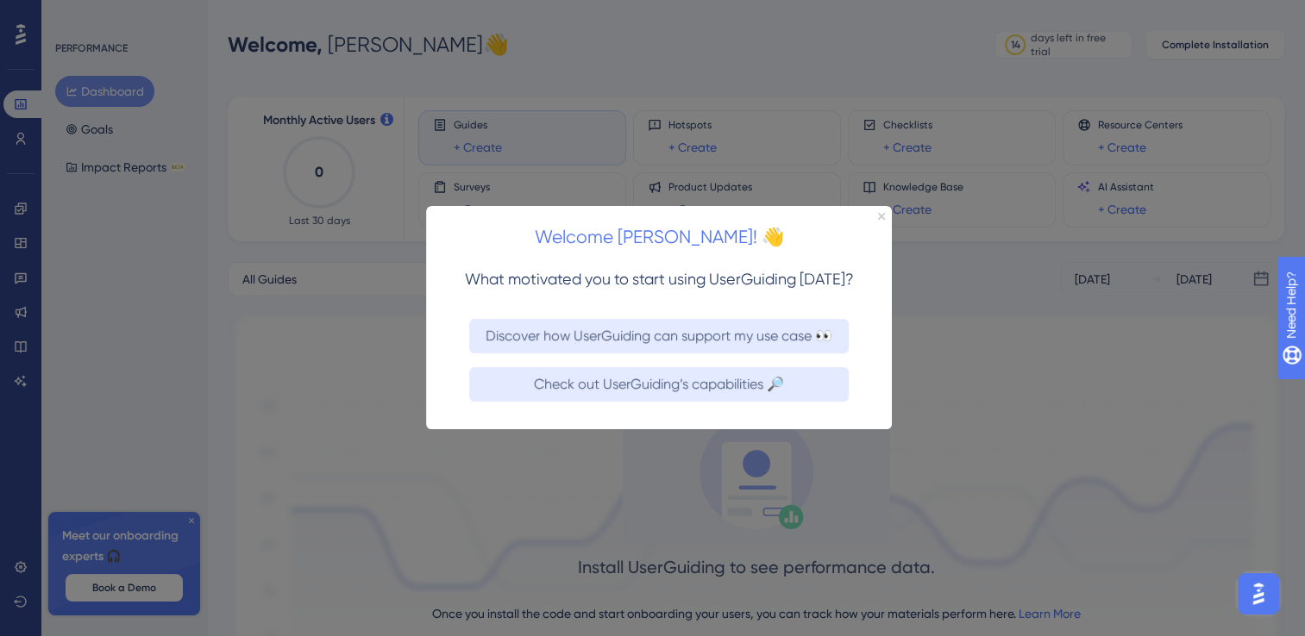
click at [604, 312] on div "Discover how UserGuiding can support my use case 👀" at bounding box center [659, 336] width 466 height 48
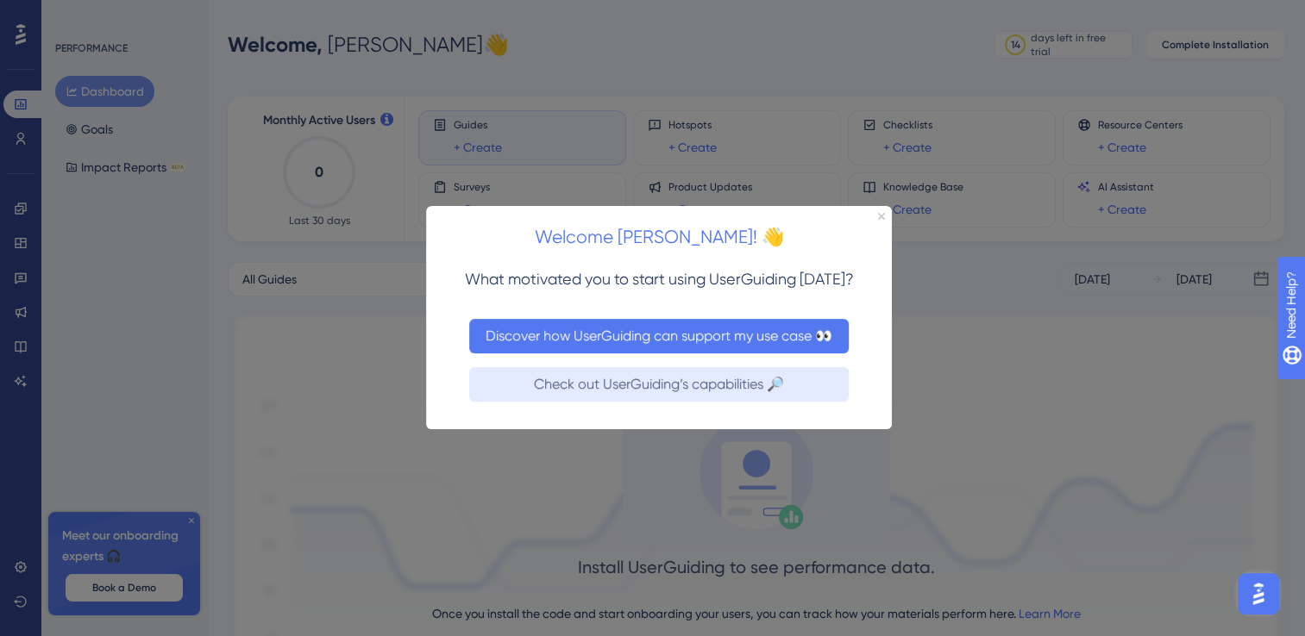
click at [724, 351] on button "Discover how UserGuiding can support my use case 👀" at bounding box center [658, 336] width 379 height 34
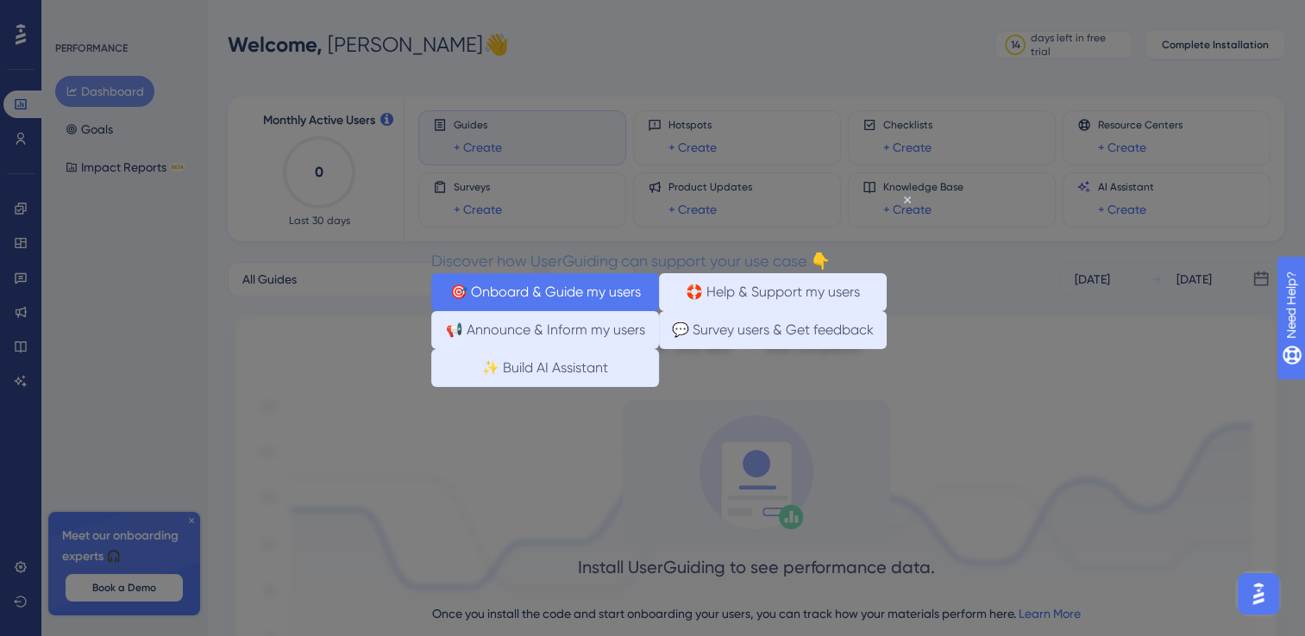
click at [570, 273] on button "🎯 Onboard & Guide my users" at bounding box center [545, 292] width 228 height 38
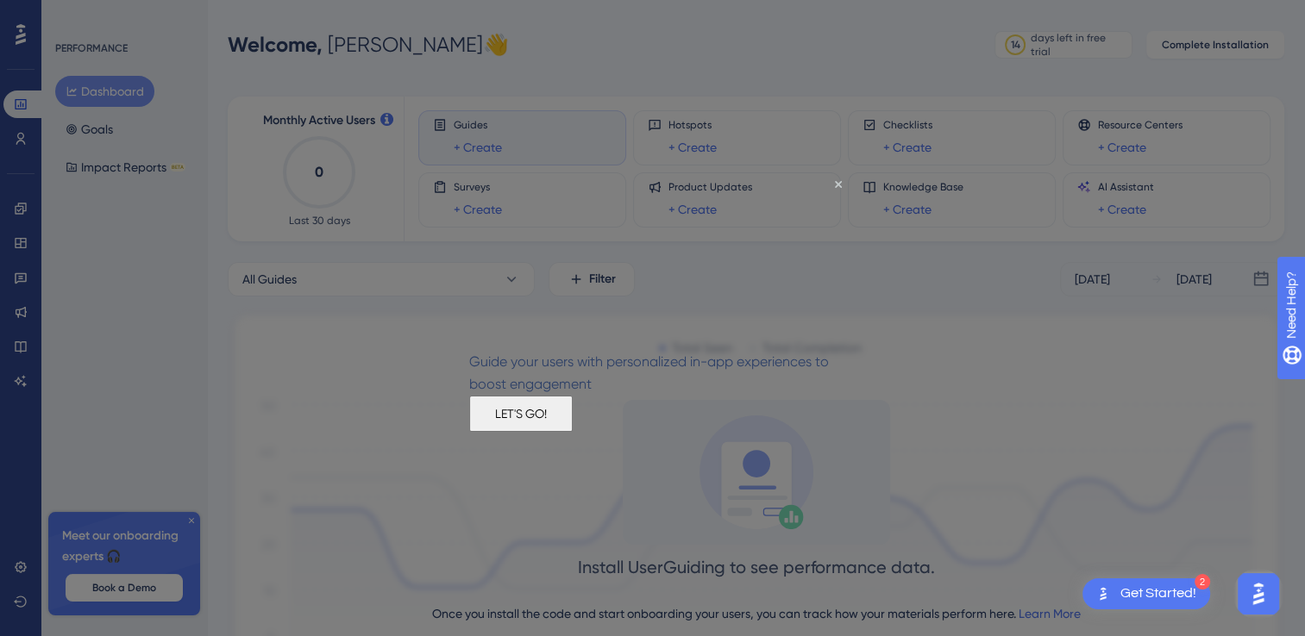
click at [573, 432] on button "LET'S GO!" at bounding box center [520, 414] width 103 height 36
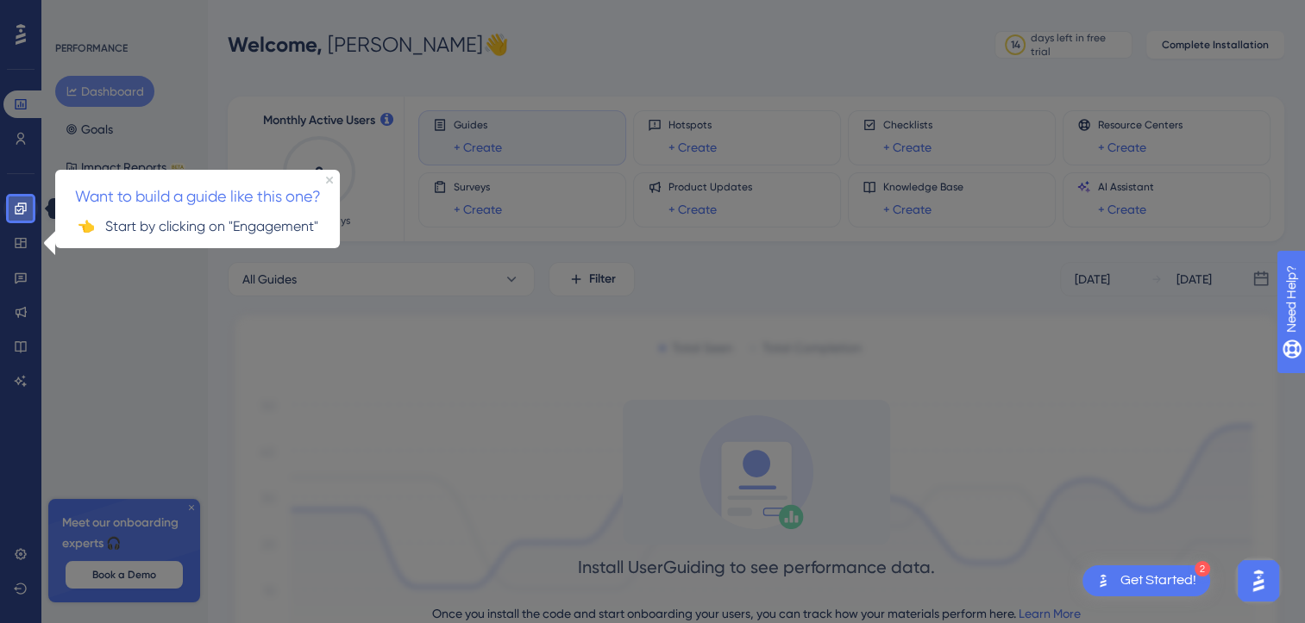
click at [9, 203] on link at bounding box center [20, 209] width 34 height 28
click at [321, 342] on div at bounding box center [675, 381] width 1285 height 762
click at [307, 334] on div at bounding box center [675, 381] width 1285 height 762
click at [9, 209] on link at bounding box center [20, 209] width 34 height 28
click at [15, 209] on icon at bounding box center [20, 208] width 11 height 11
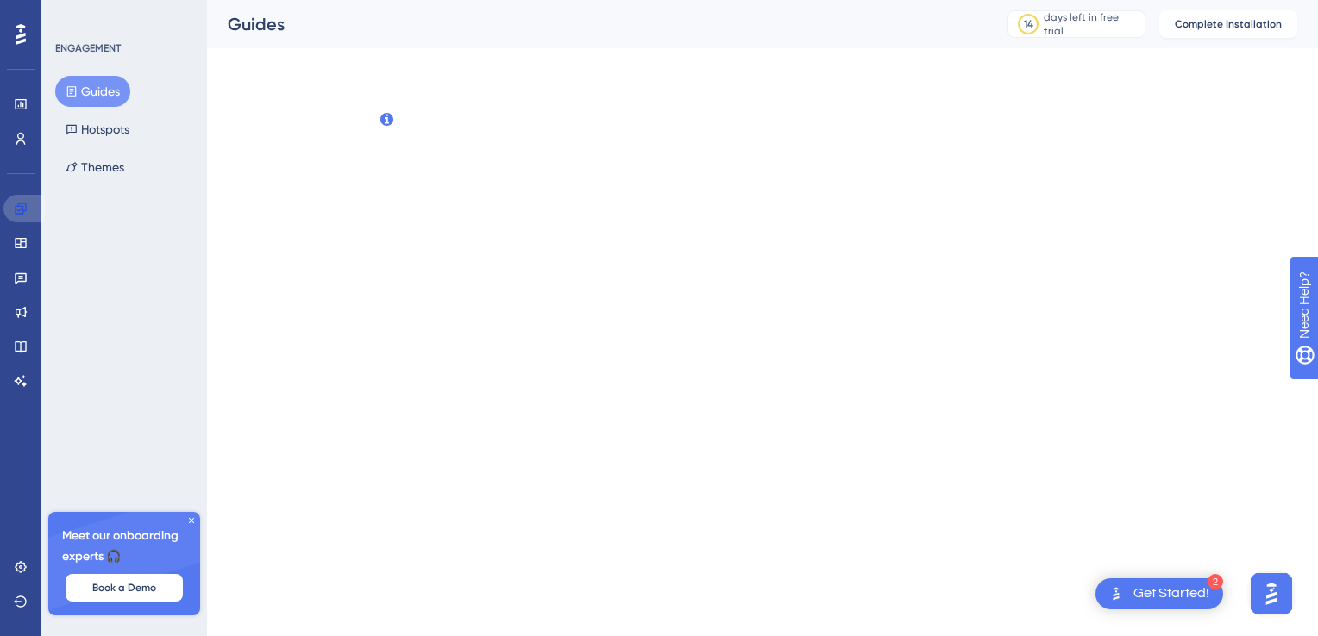
click at [15, 209] on icon at bounding box center [20, 208] width 11 height 11
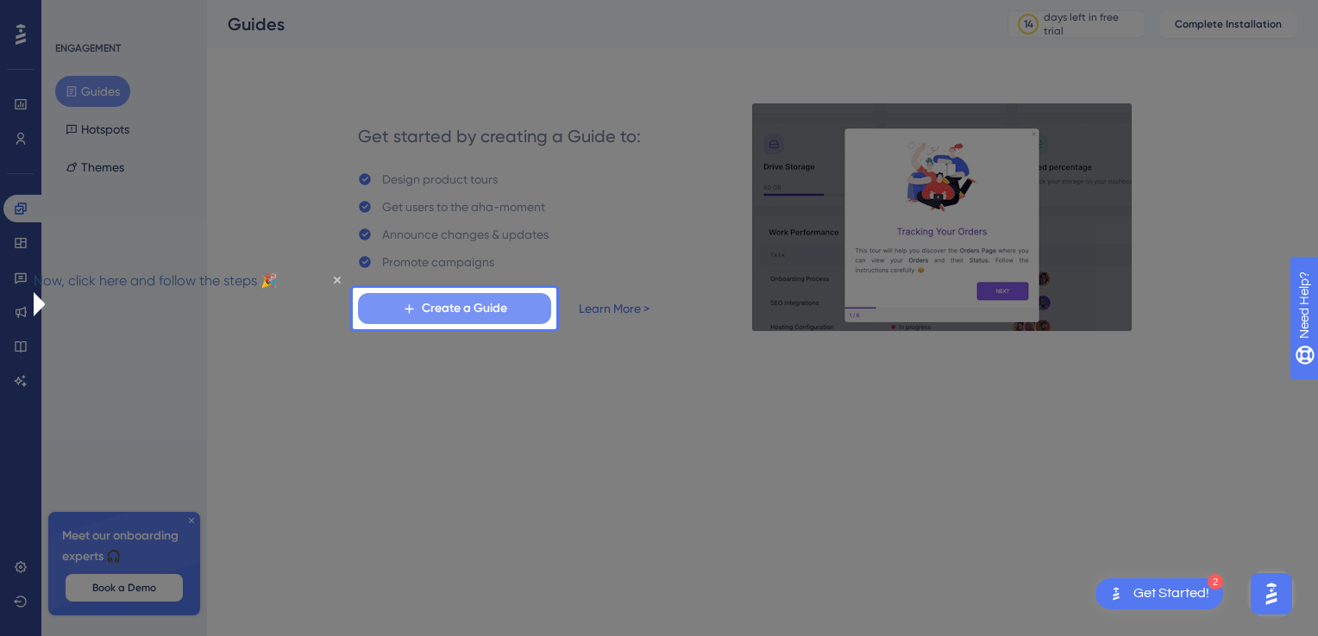
click at [447, 305] on span "Create a Guide" at bounding box center [464, 308] width 85 height 21
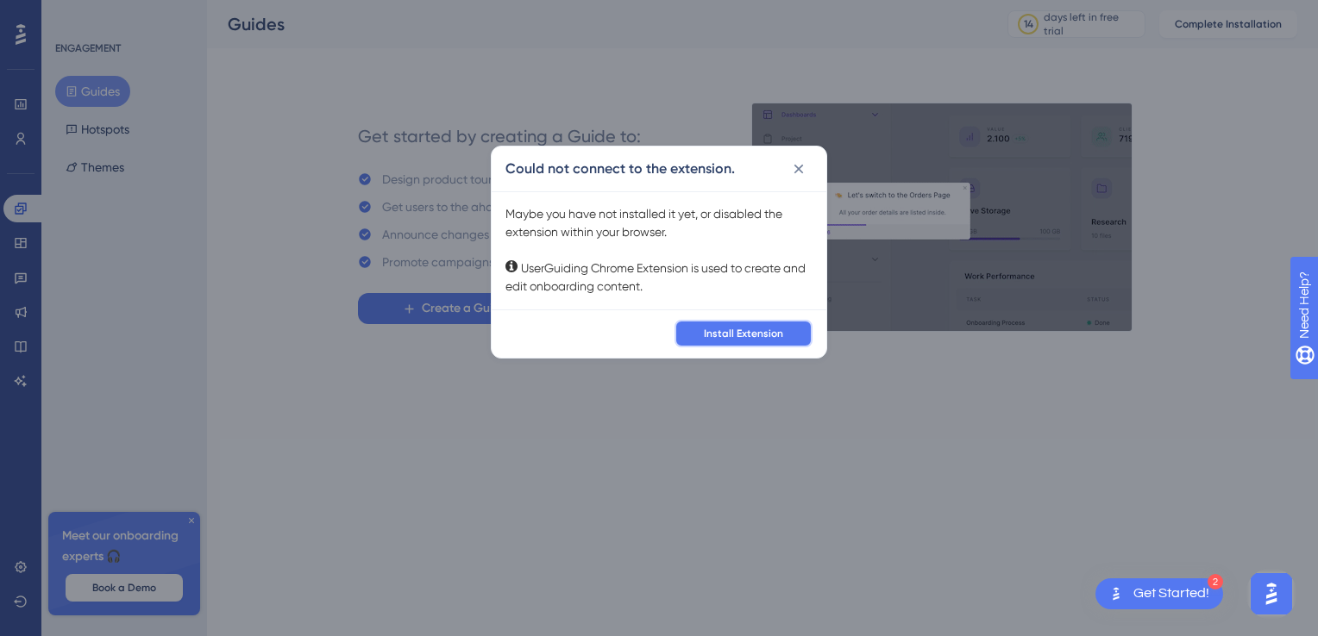
click at [690, 326] on button "Install Extension" at bounding box center [743, 334] width 138 height 28
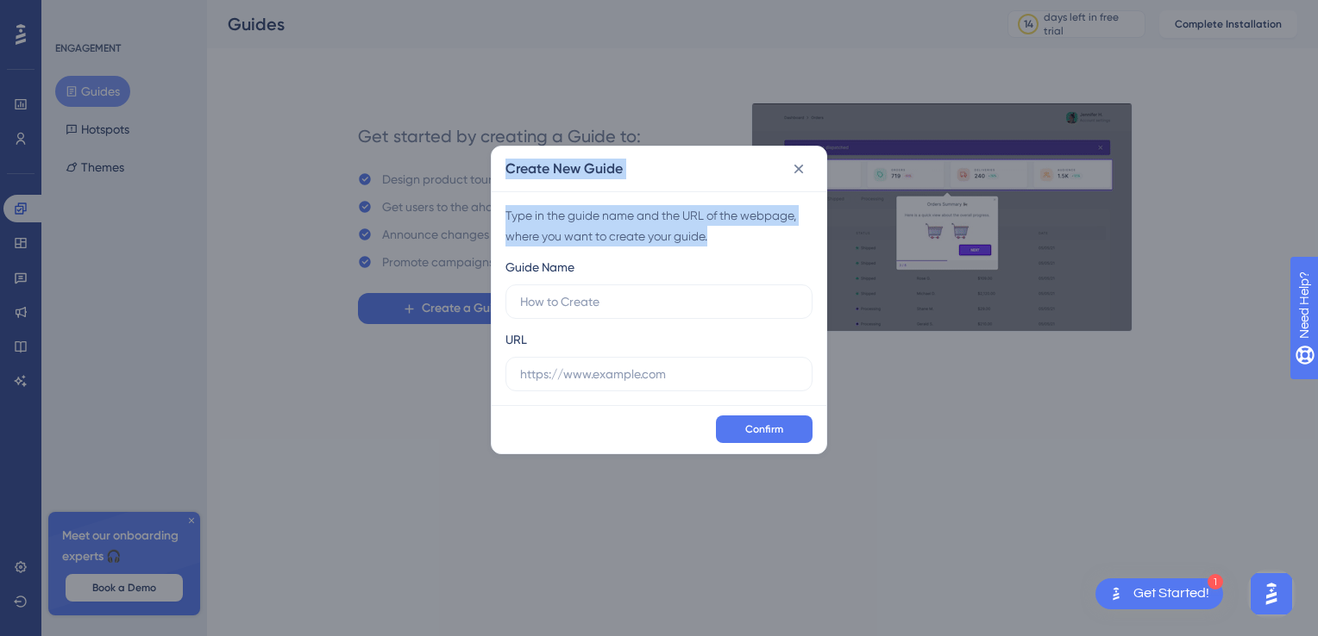
drag, startPoint x: 500, startPoint y: 159, endPoint x: 737, endPoint y: 247, distance: 252.9
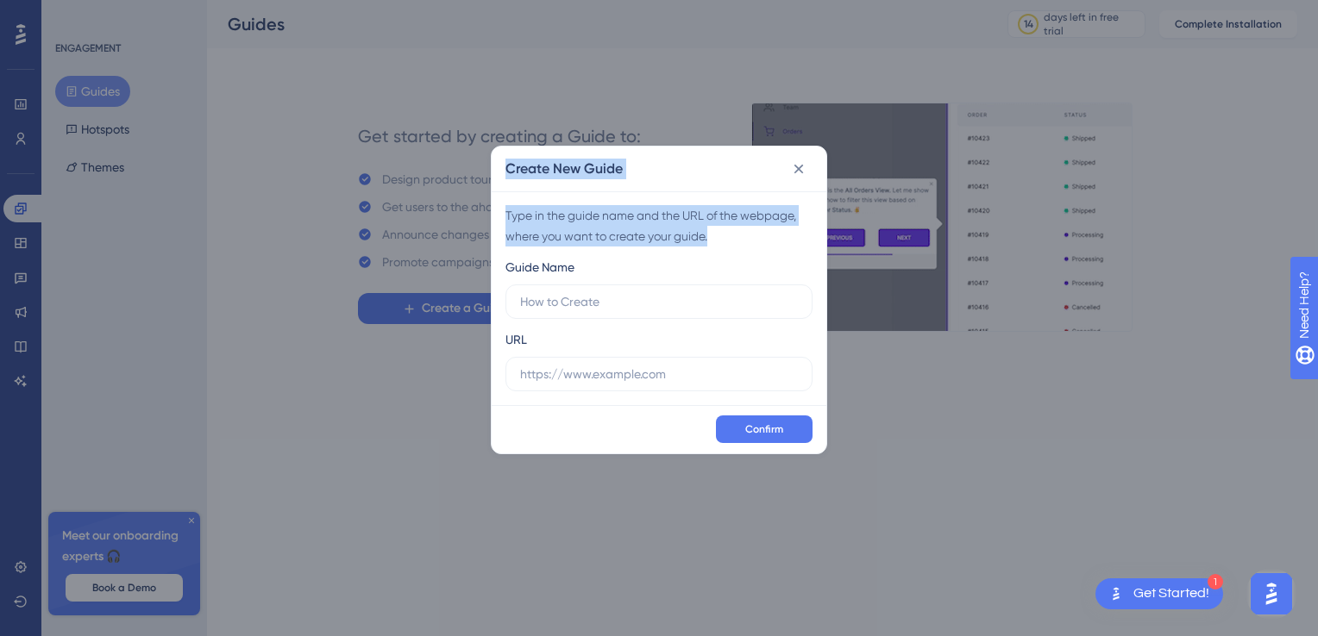
click at [737, 247] on div "Create New Guide Type in the guide name and the URL of the webpage, where you w…" at bounding box center [659, 300] width 336 height 309
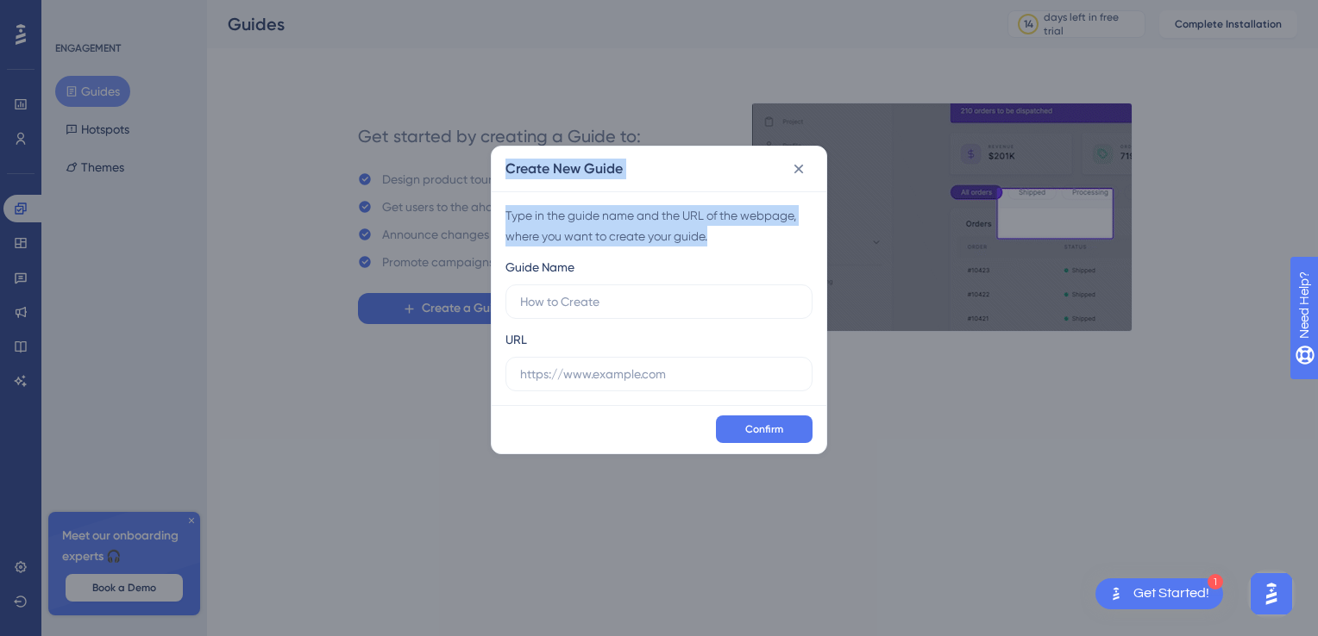
drag, startPoint x: 737, startPoint y: 247, endPoint x: 642, endPoint y: 226, distance: 97.9
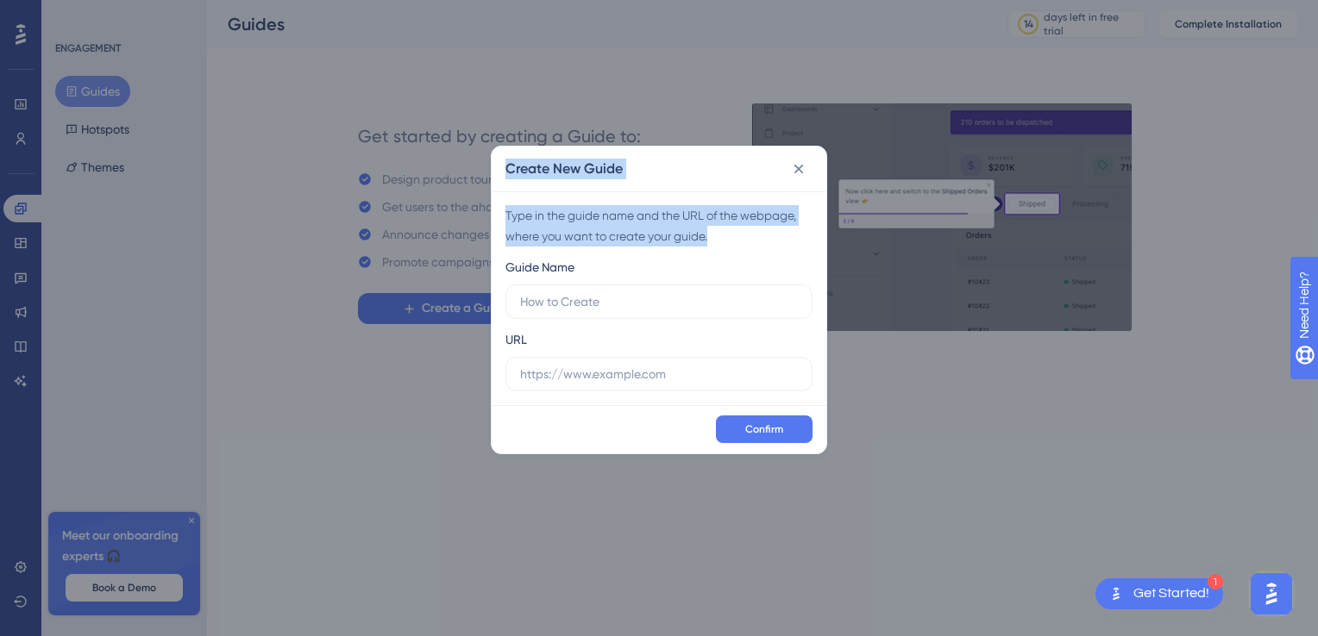
click at [642, 226] on div "Type in the guide name and the URL of the webpage, where you want to create you…" at bounding box center [658, 225] width 307 height 41
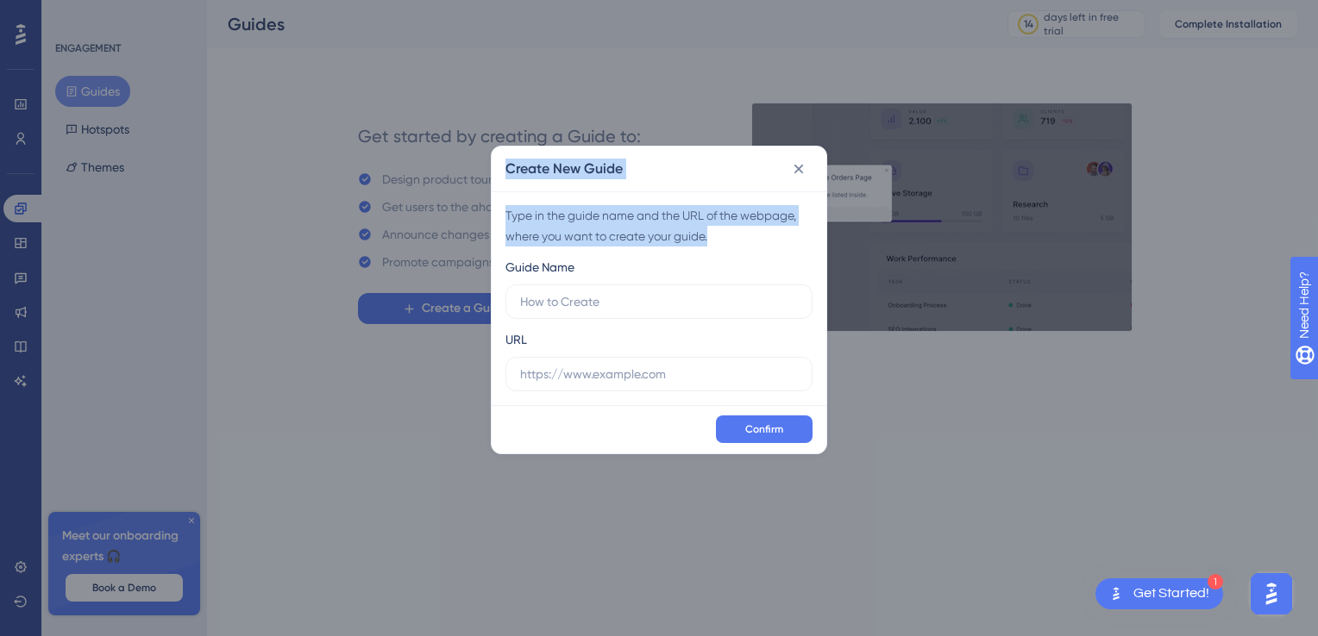
click at [636, 209] on div "Type in the guide name and the URL of the webpage, where you want to create you…" at bounding box center [658, 225] width 307 height 41
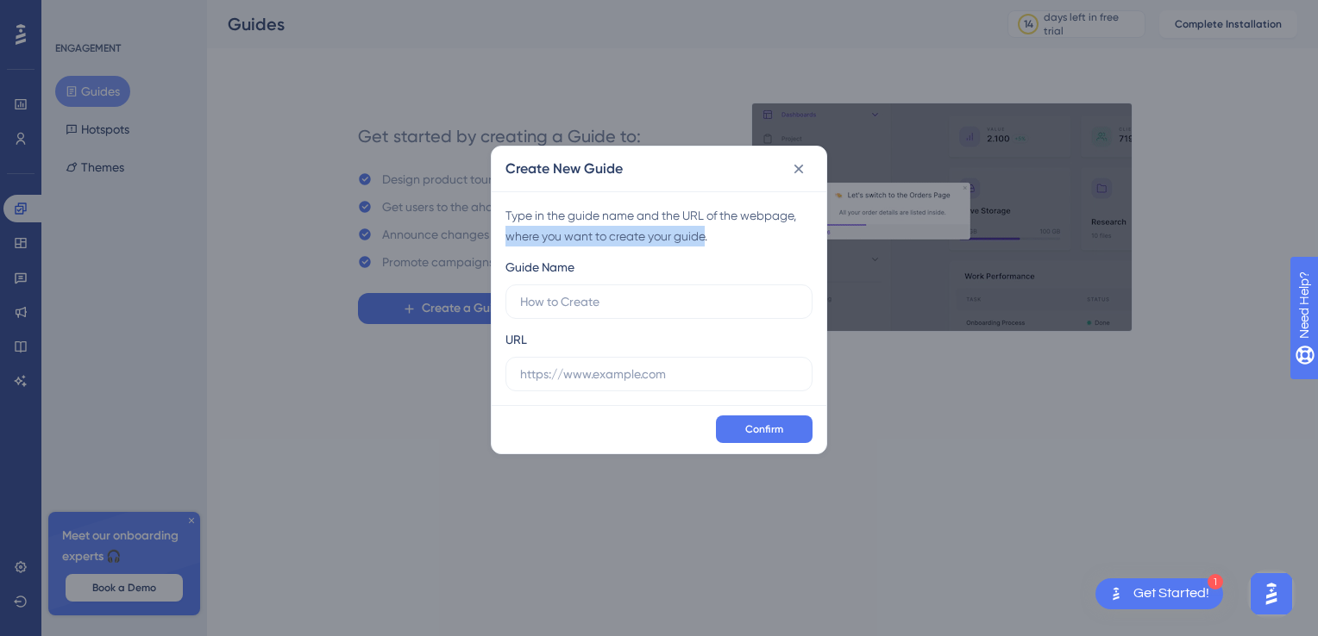
drag, startPoint x: 707, startPoint y: 242, endPoint x: 502, endPoint y: 226, distance: 205.9
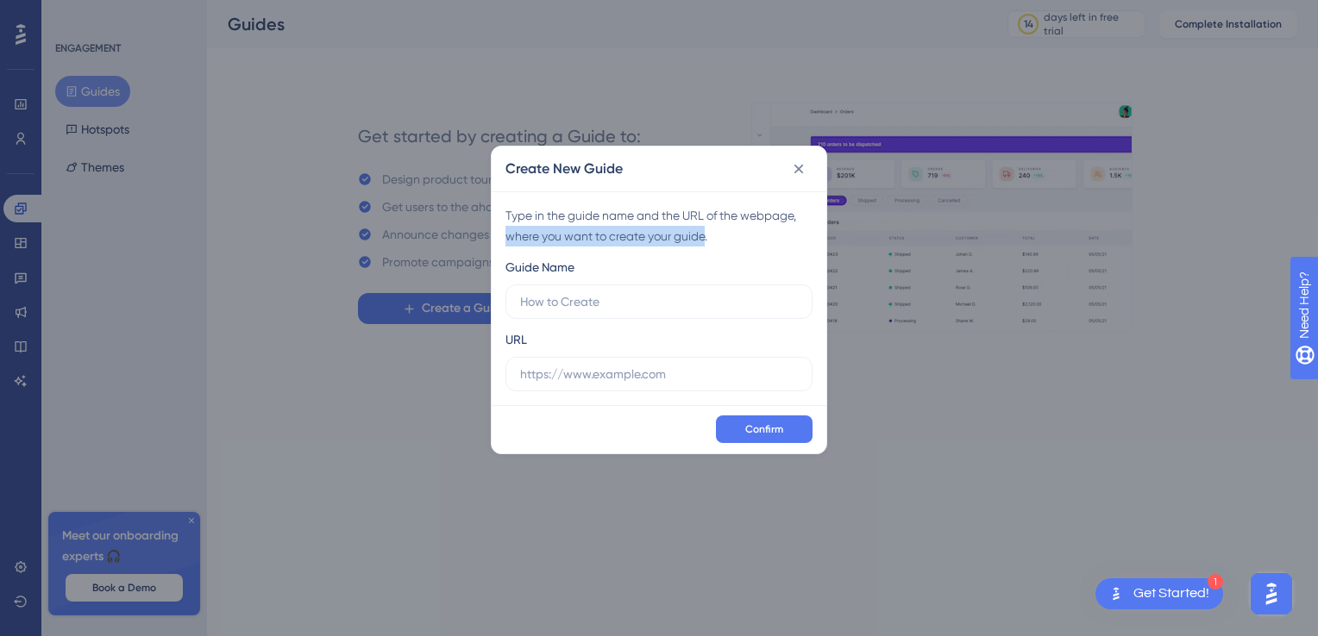
click at [502, 226] on div "Type in the guide name and the URL of the webpage, where you want to create you…" at bounding box center [659, 298] width 335 height 214
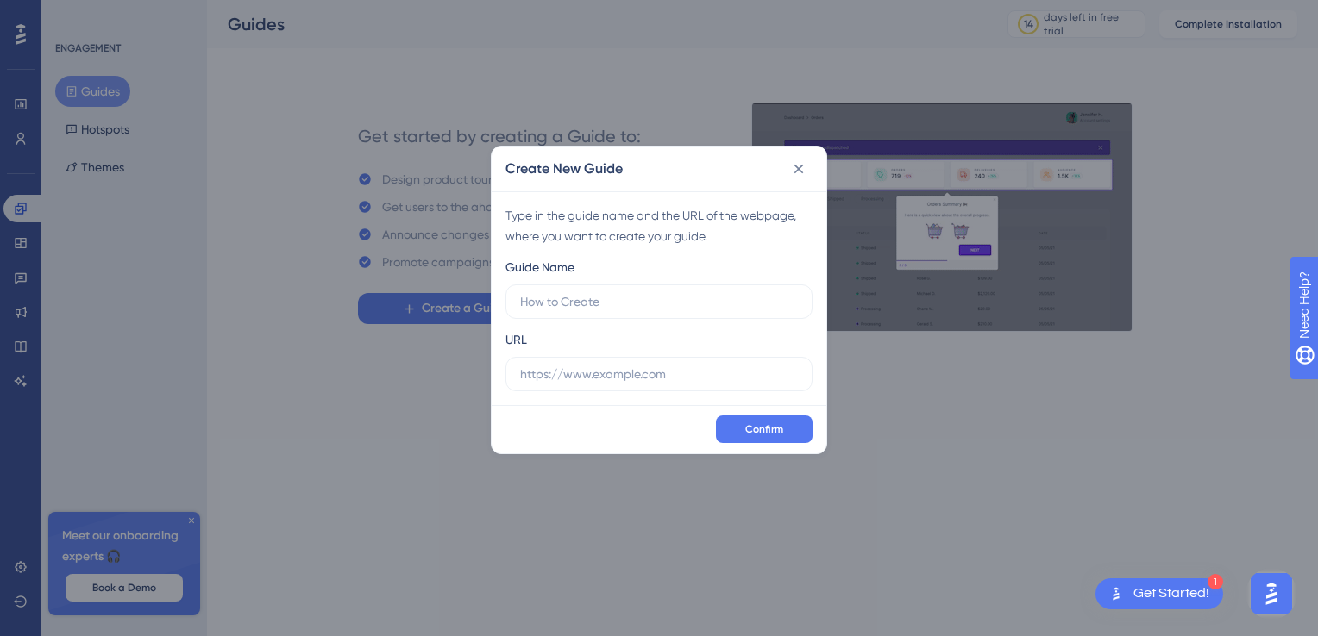
drag, startPoint x: 502, startPoint y: 226, endPoint x: 502, endPoint y: 209, distance: 17.2
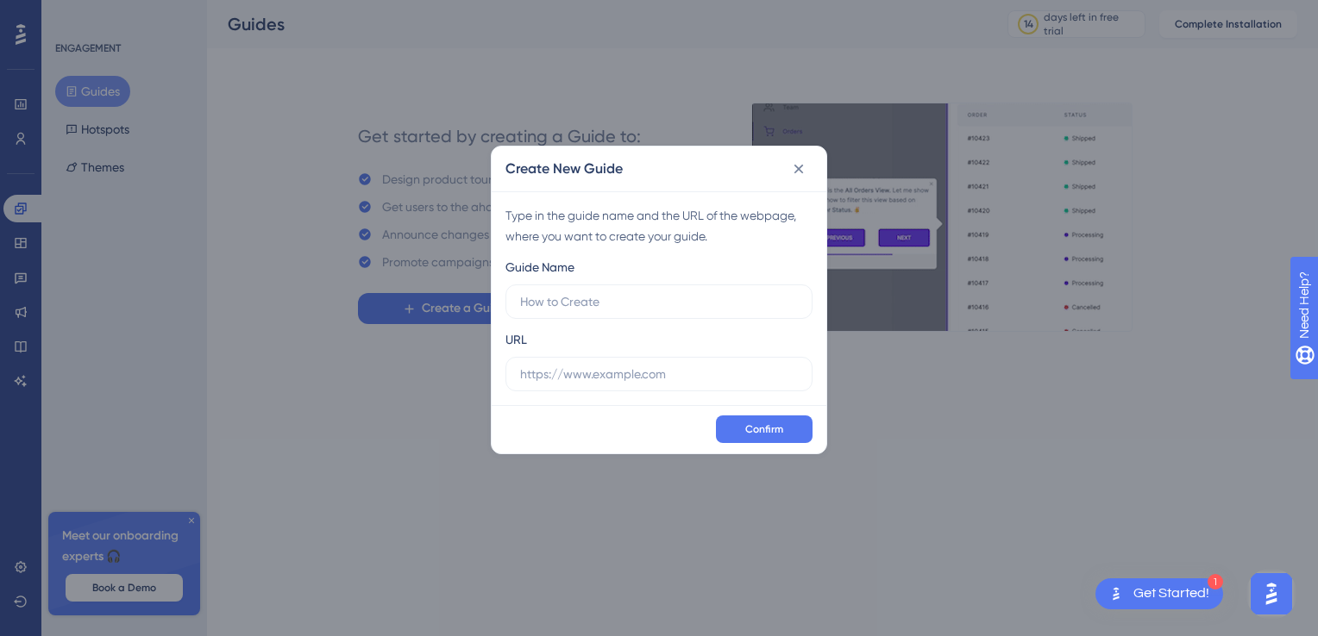
click at [502, 209] on div "Type in the guide name and the URL of the webpage, where you want to create you…" at bounding box center [659, 298] width 335 height 214
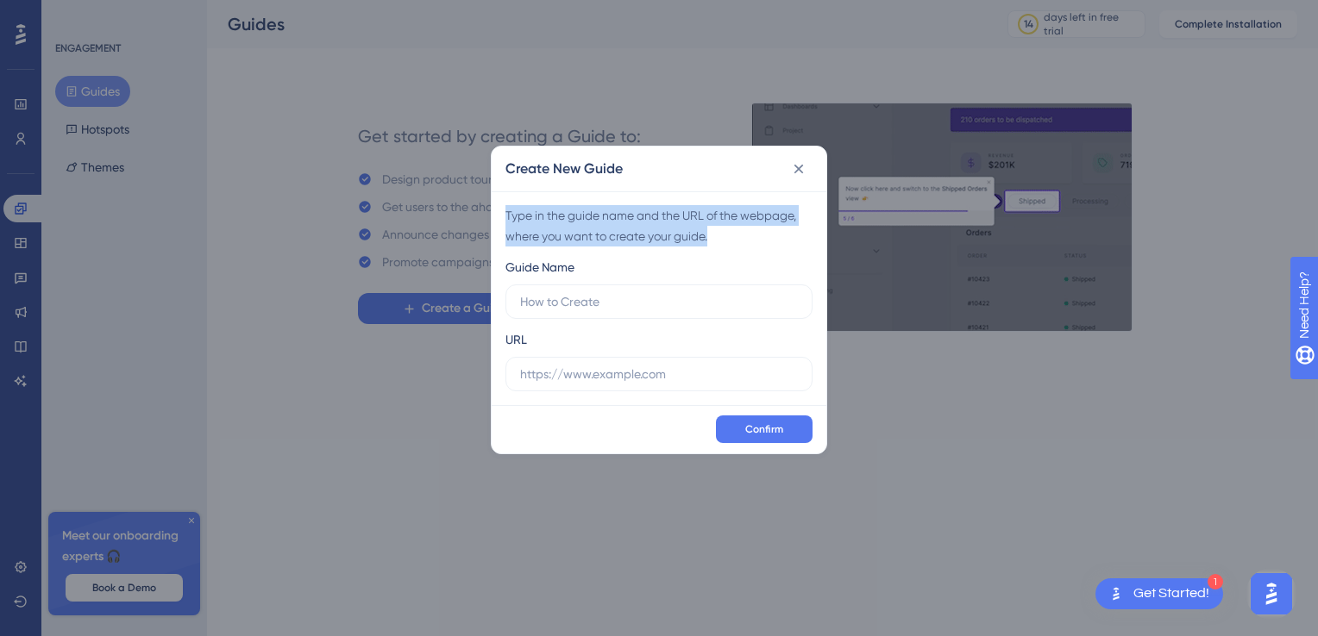
drag, startPoint x: 507, startPoint y: 212, endPoint x: 717, endPoint y: 227, distance: 210.9
click at [717, 227] on div "Type in the guide name and the URL of the webpage, where you want to create you…" at bounding box center [658, 225] width 307 height 41
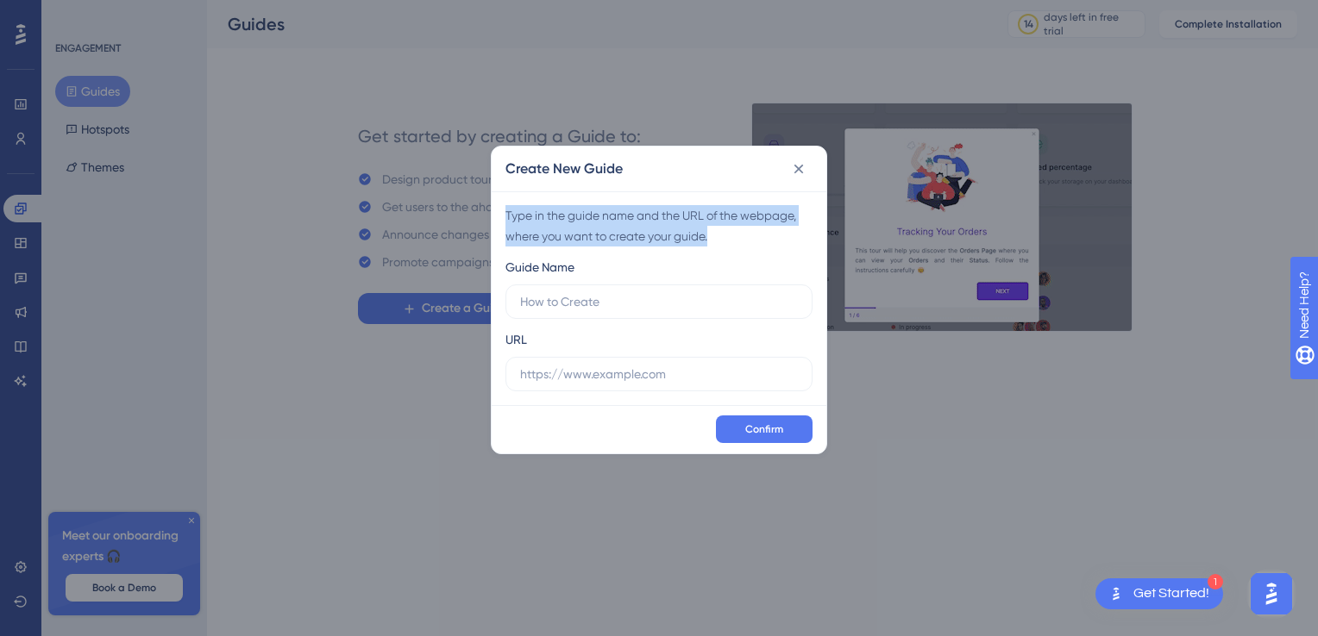
copy div "Type in the guide name and the URL of the webpage, where you want to create you…"
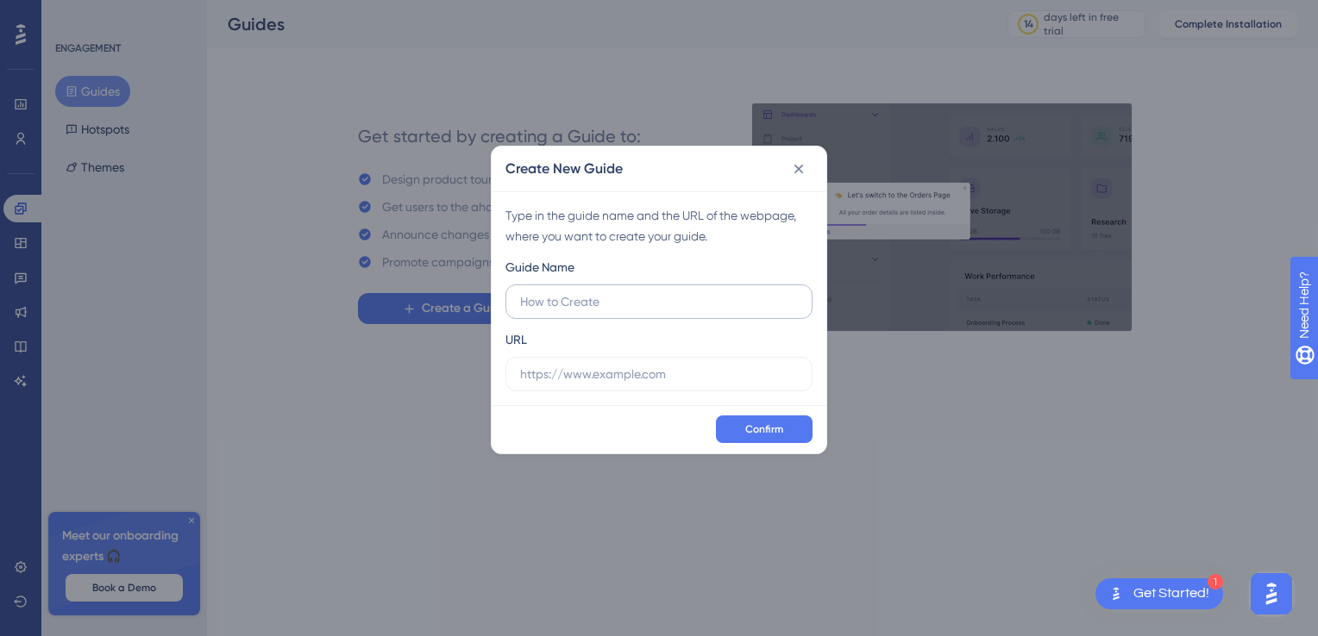
click at [601, 312] on label at bounding box center [658, 302] width 307 height 34
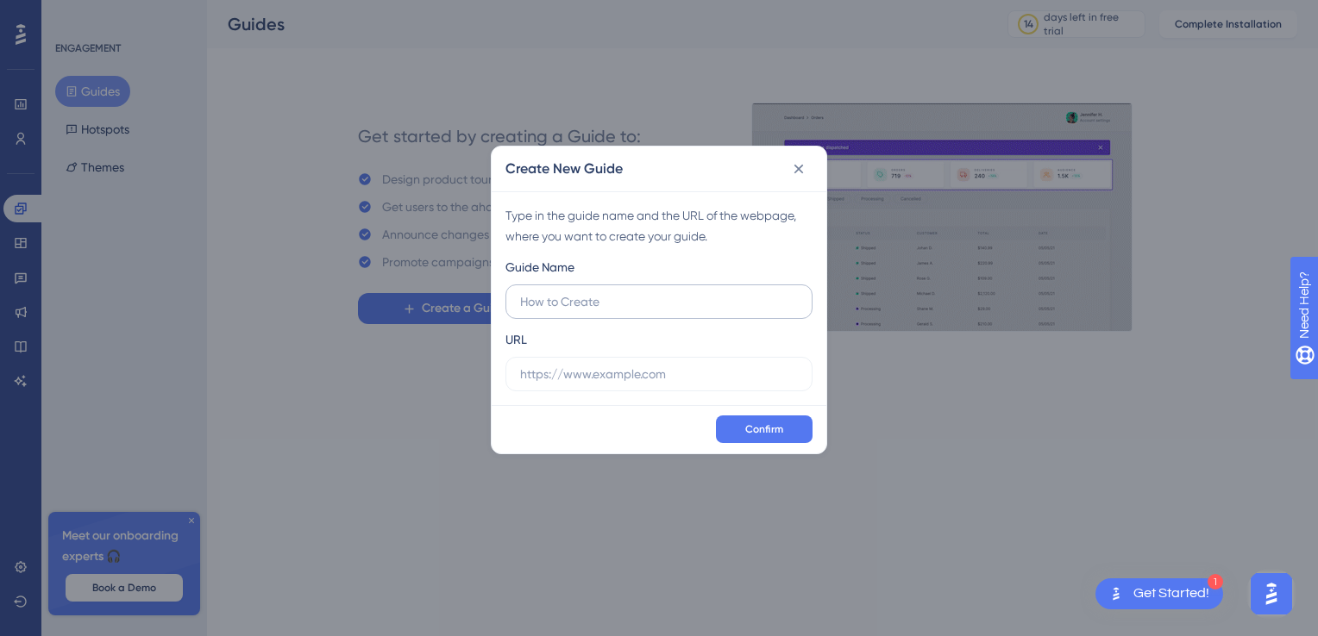
click at [601, 311] on input "text" at bounding box center [659, 301] width 278 height 19
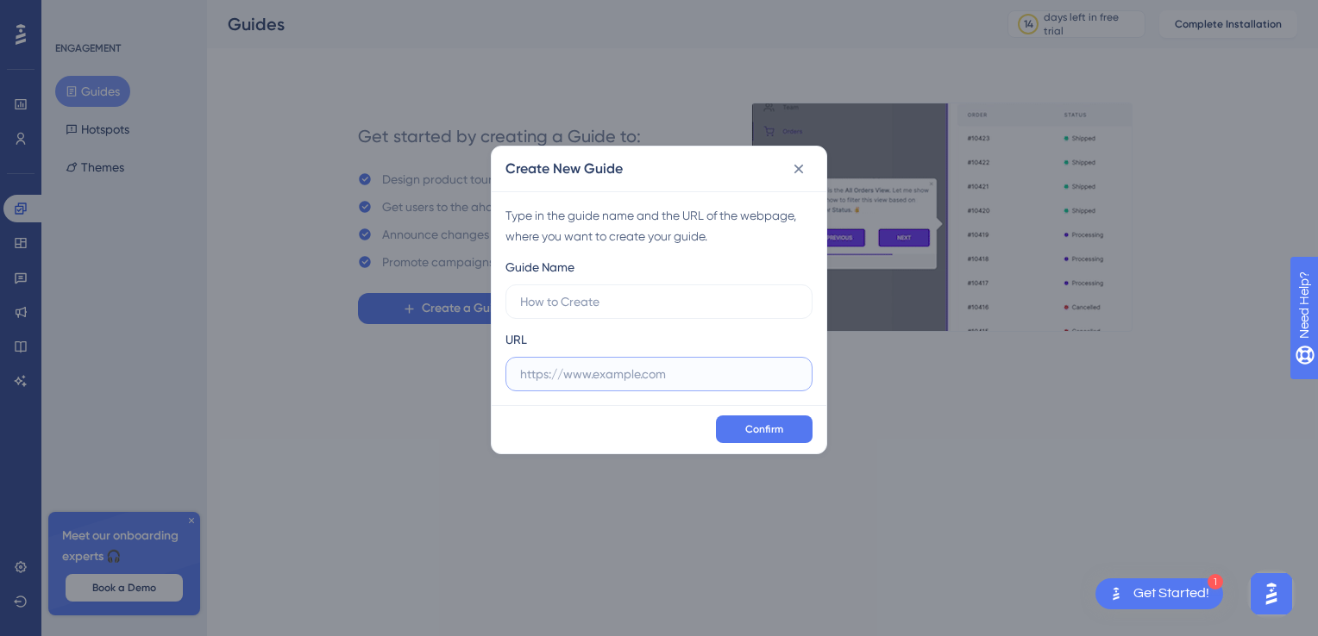
click at [590, 373] on input "text" at bounding box center [659, 374] width 278 height 19
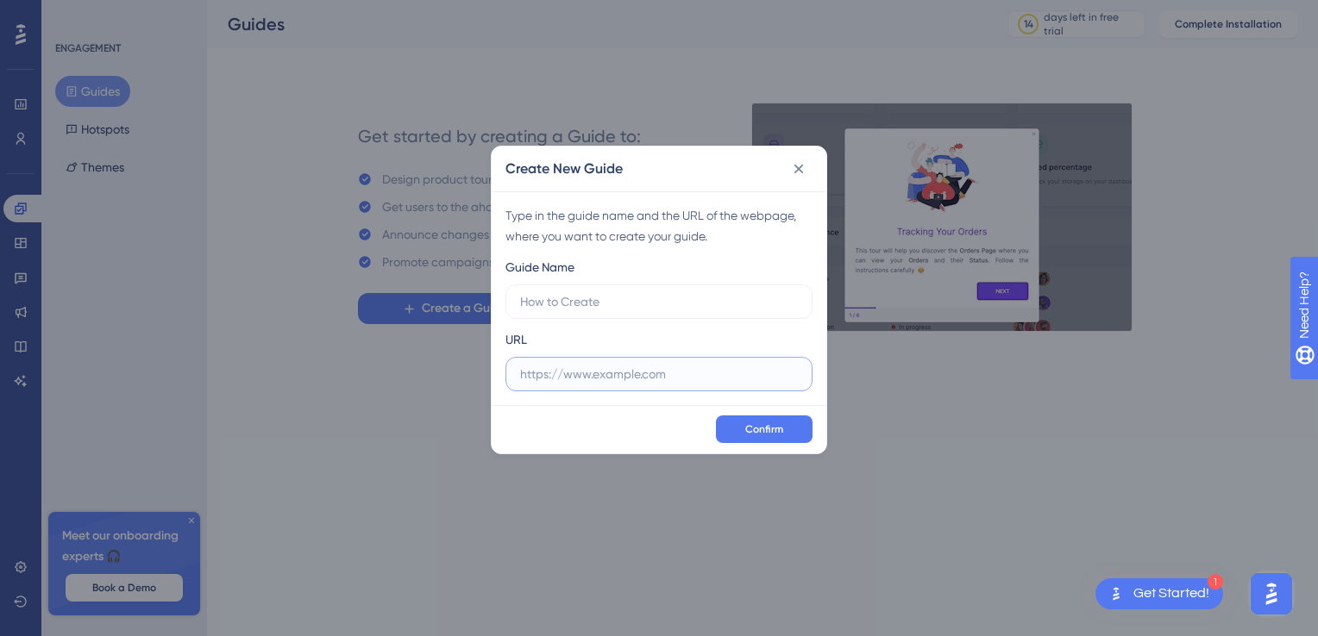
click at [581, 373] on input "text" at bounding box center [659, 374] width 278 height 19
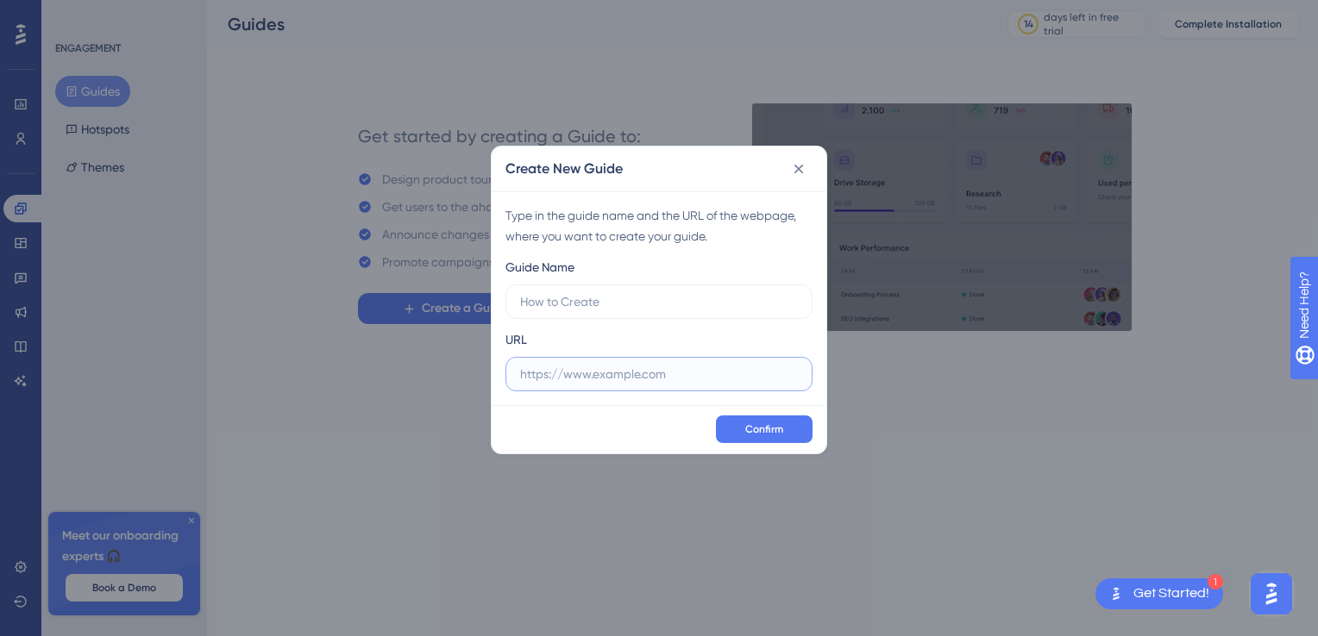
paste input "[URL][DOMAIN_NAME]"
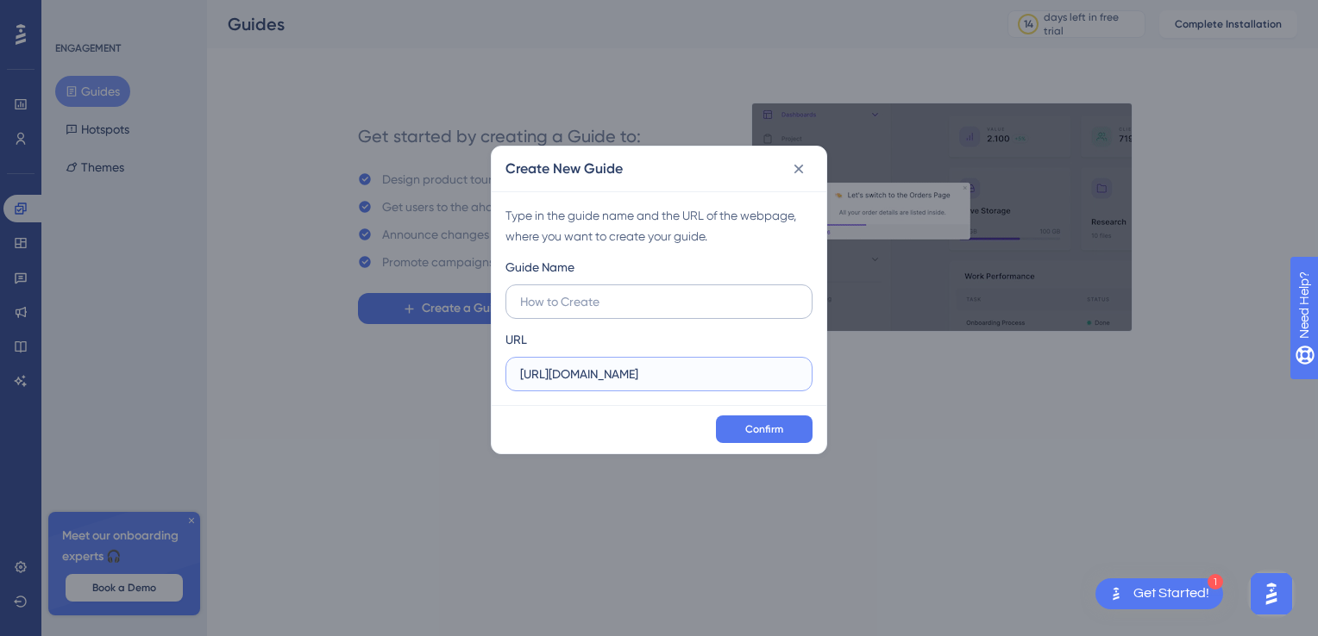
type input "[URL][DOMAIN_NAME]"
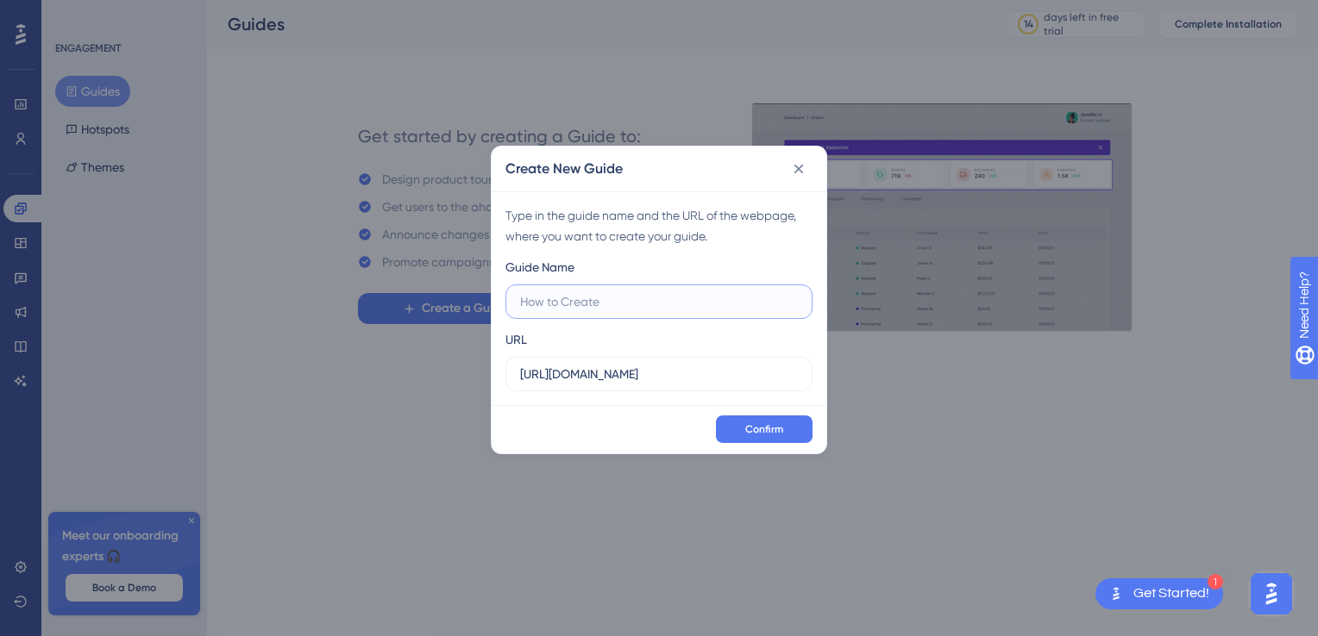
click at [573, 292] on input "text" at bounding box center [659, 301] width 278 height 19
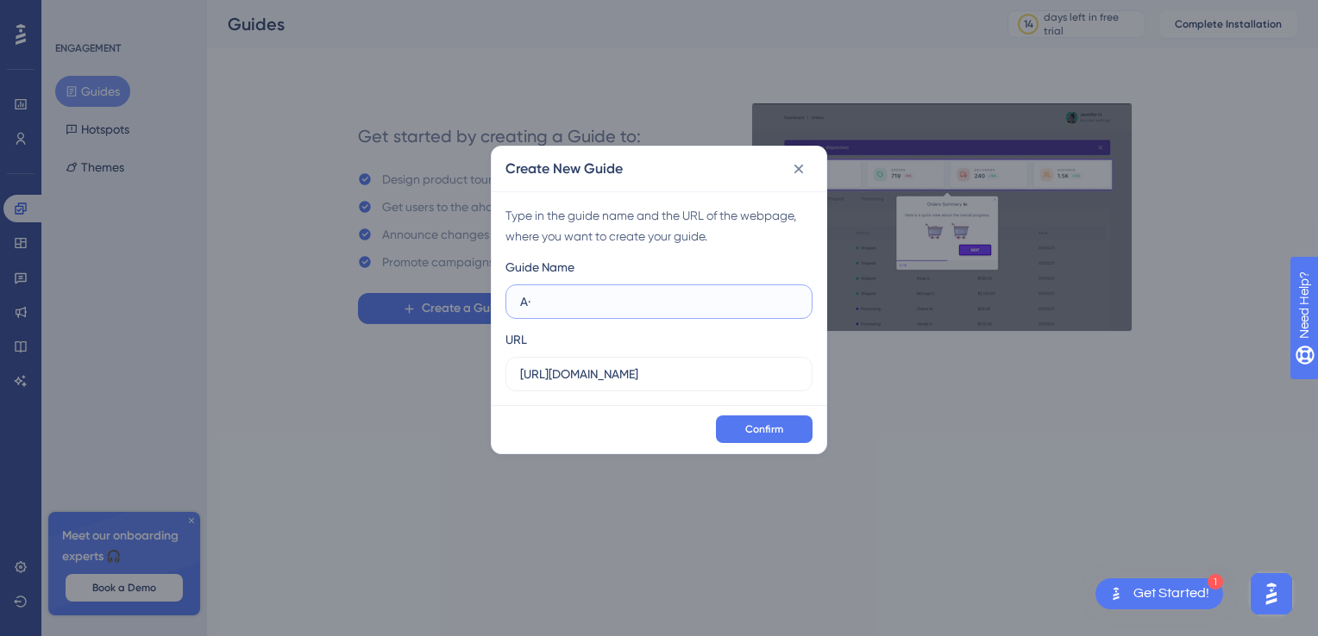
type input "A"
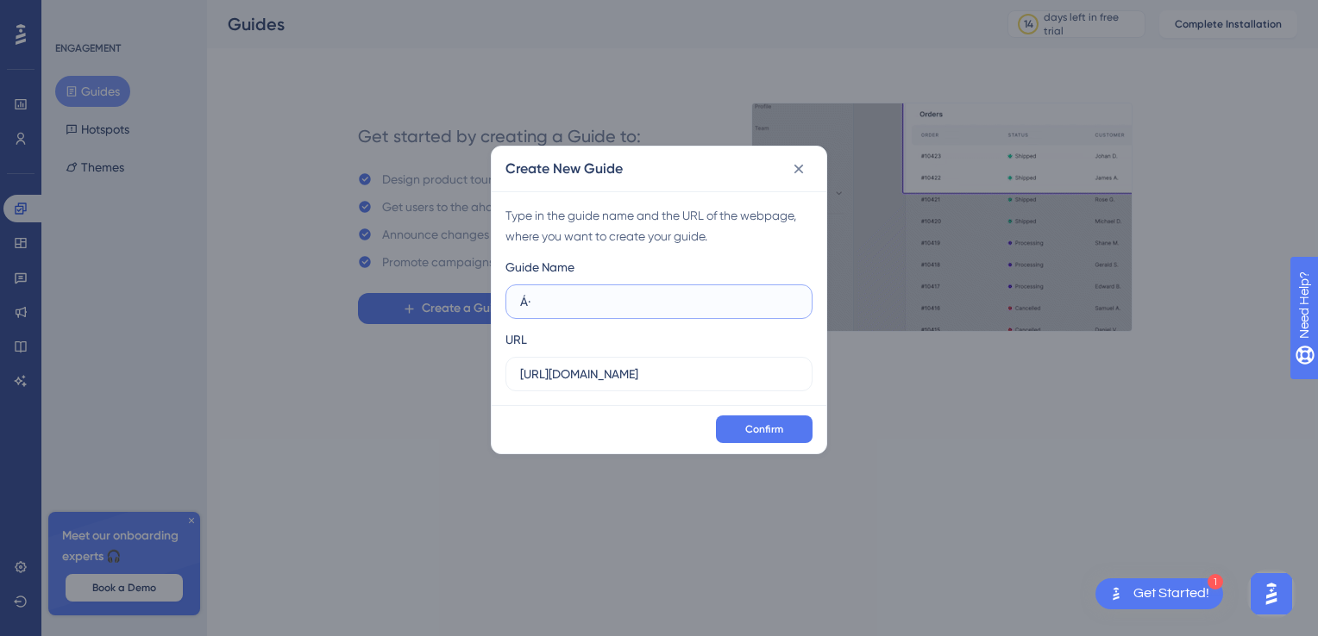
type input "Á"
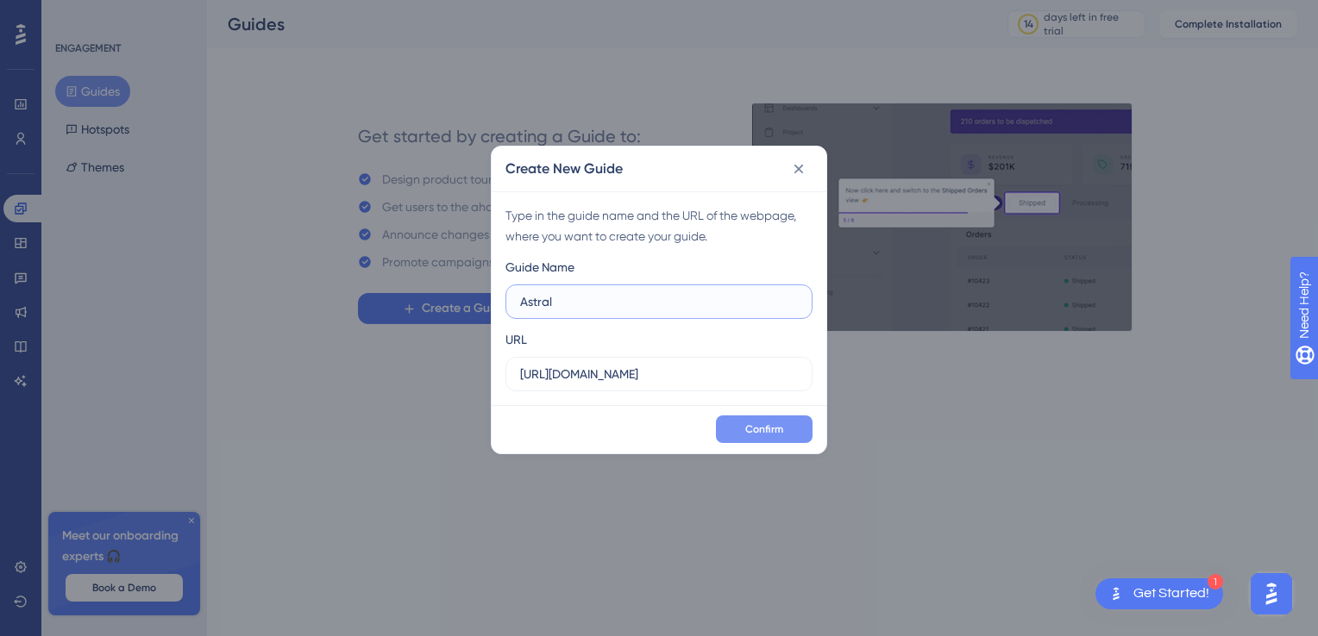
type input "Astral"
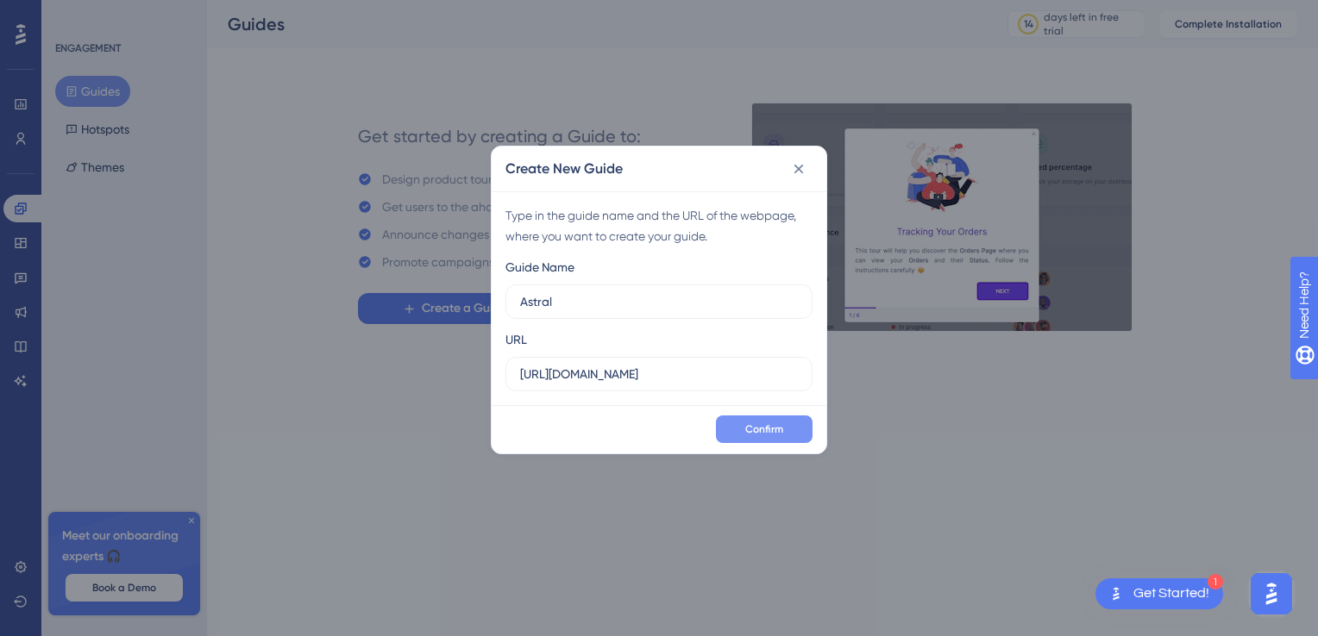
click at [772, 417] on button "Confirm" at bounding box center [764, 430] width 97 height 28
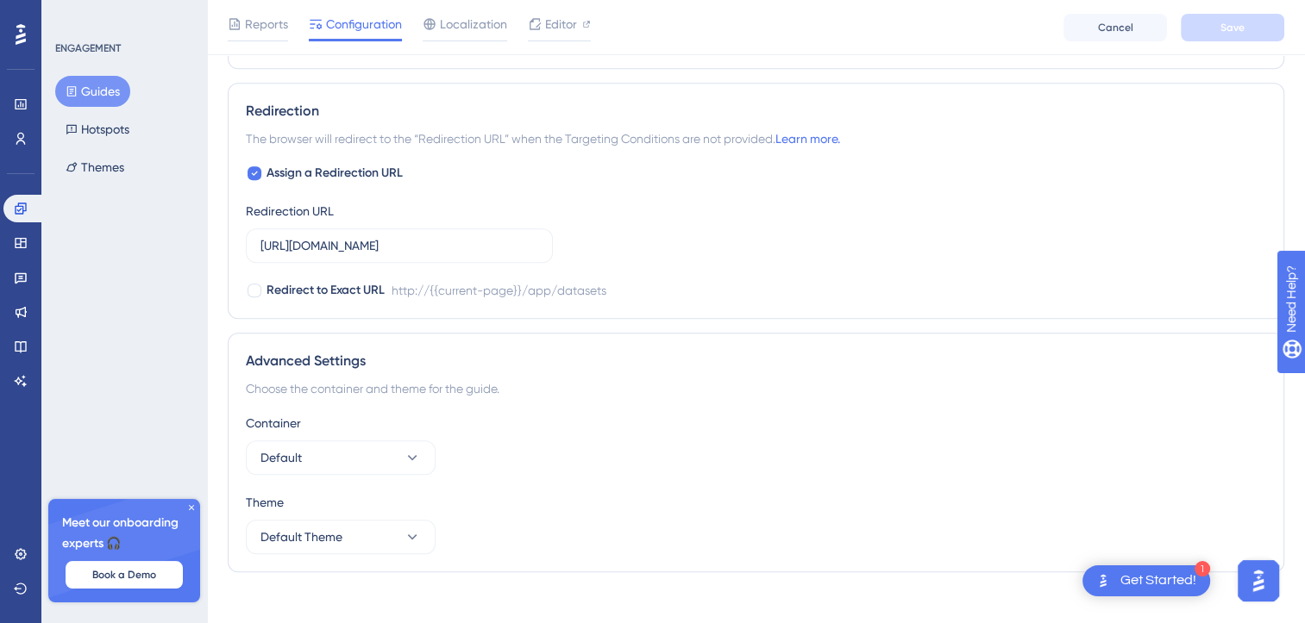
scroll to position [1210, 0]
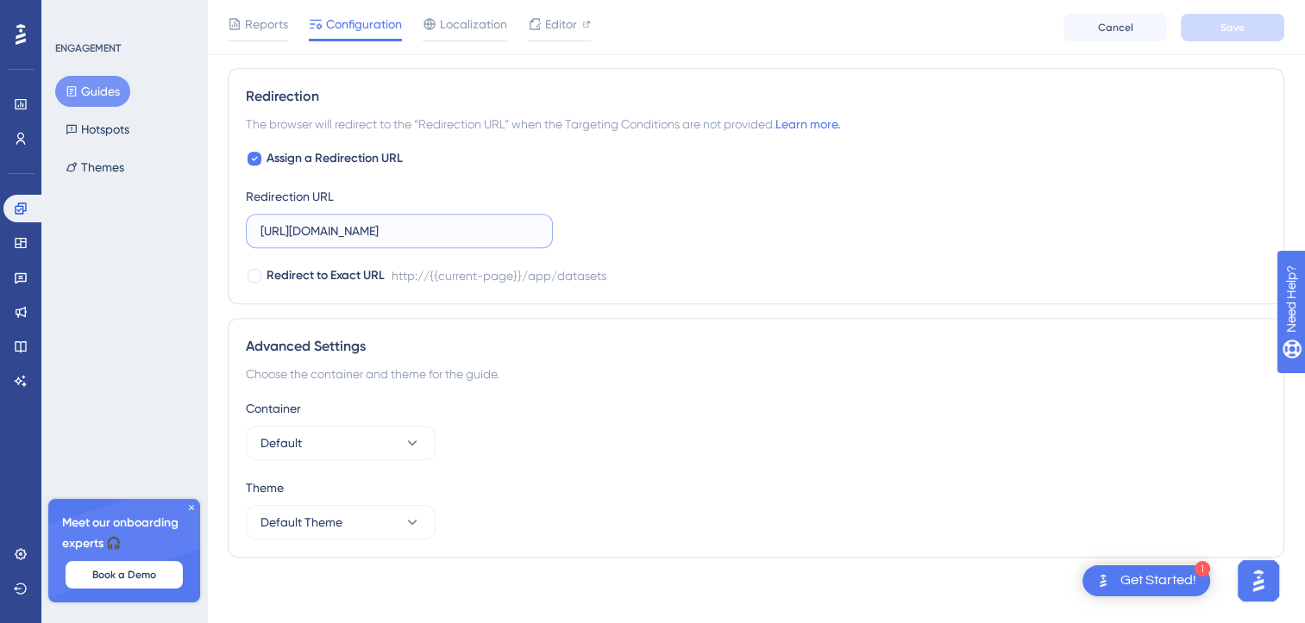
click at [429, 222] on input "[URL][DOMAIN_NAME]" at bounding box center [399, 231] width 278 height 19
click at [498, 224] on input "[URL][DOMAIN_NAME]" at bounding box center [399, 231] width 278 height 19
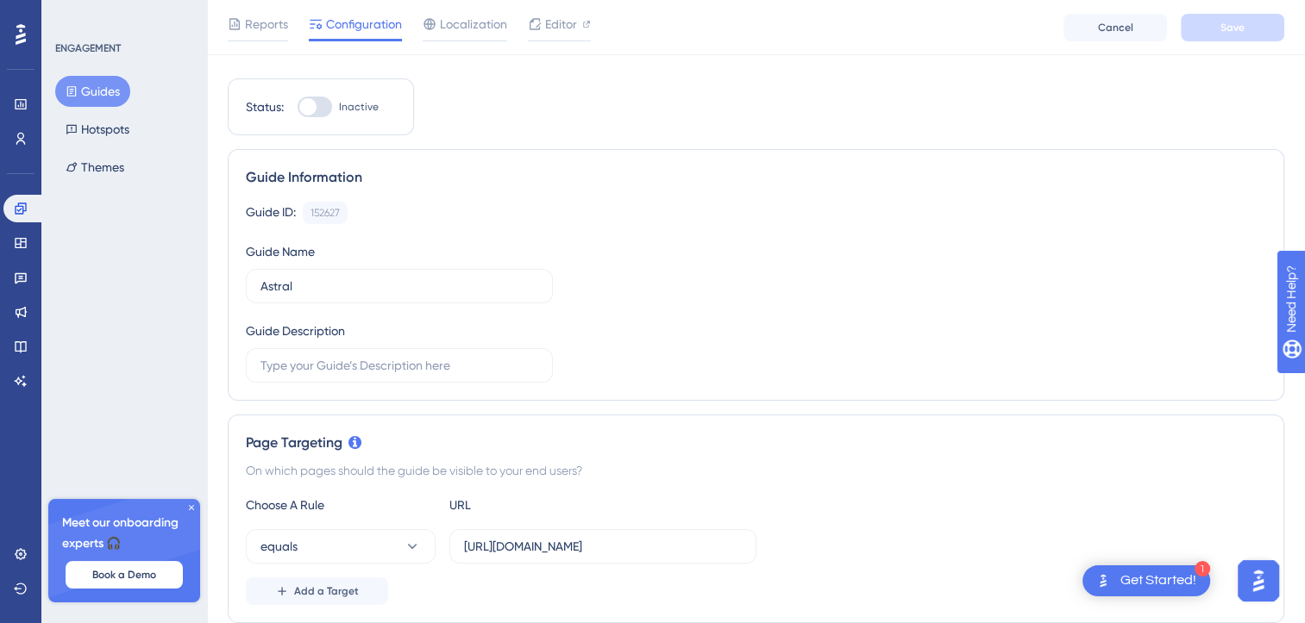
scroll to position [0, 0]
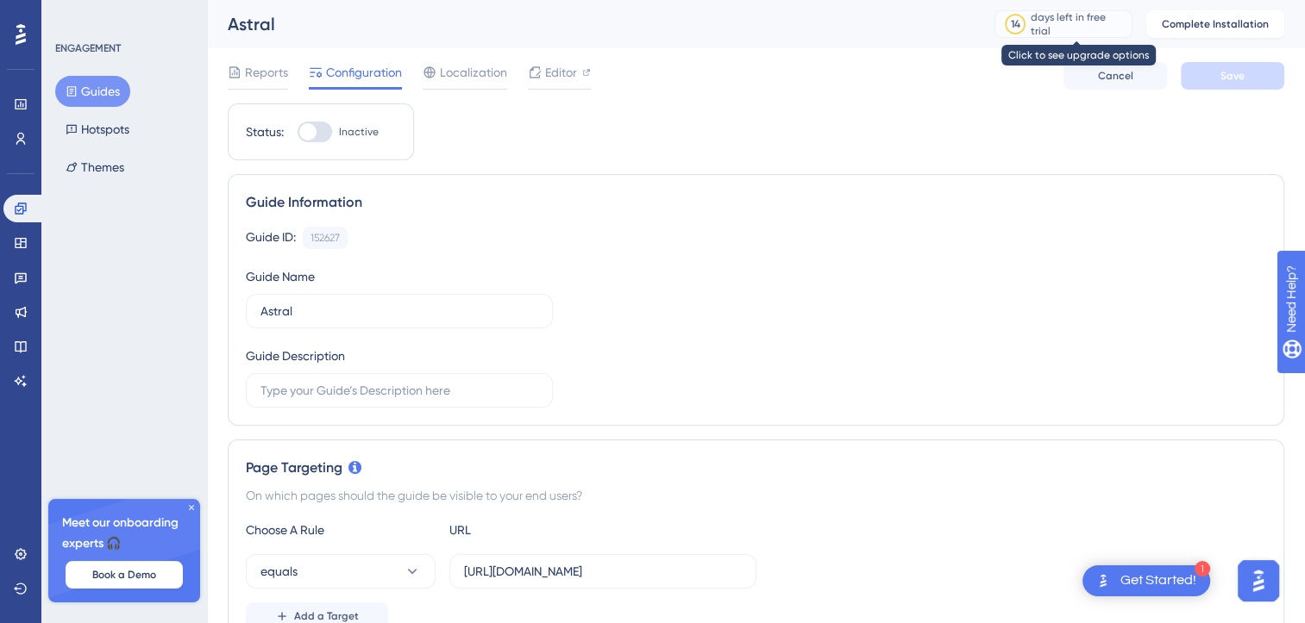
click at [1066, 31] on div "days left in free trial" at bounding box center [1078, 24] width 96 height 16
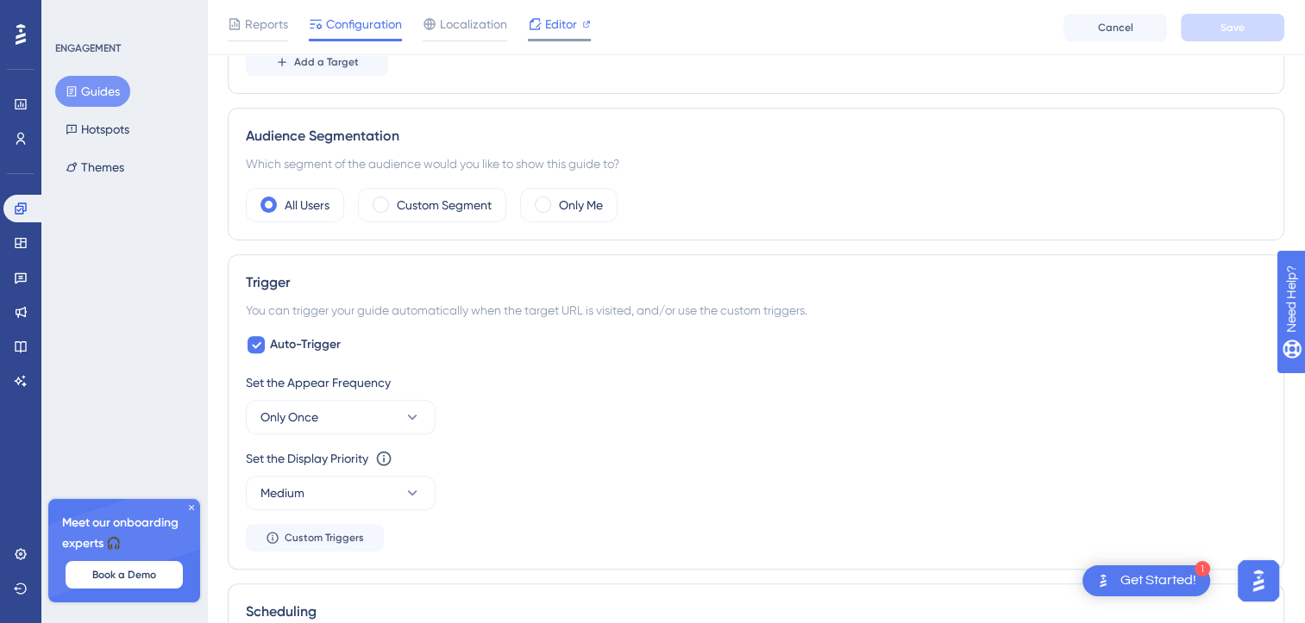
scroll to position [431, 0]
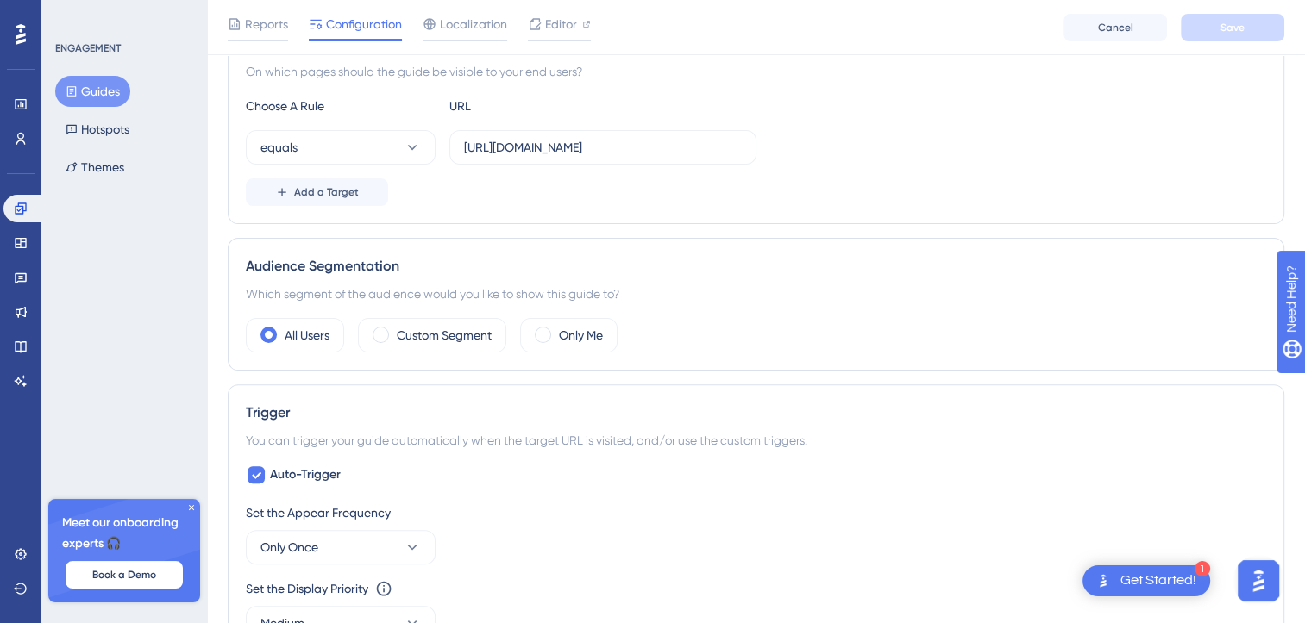
click at [1118, 601] on div "Set the Display Priority This option will set the display priority between auto…" at bounding box center [756, 610] width 1020 height 62
click at [1130, 576] on div "Get Started!" at bounding box center [1158, 581] width 76 height 19
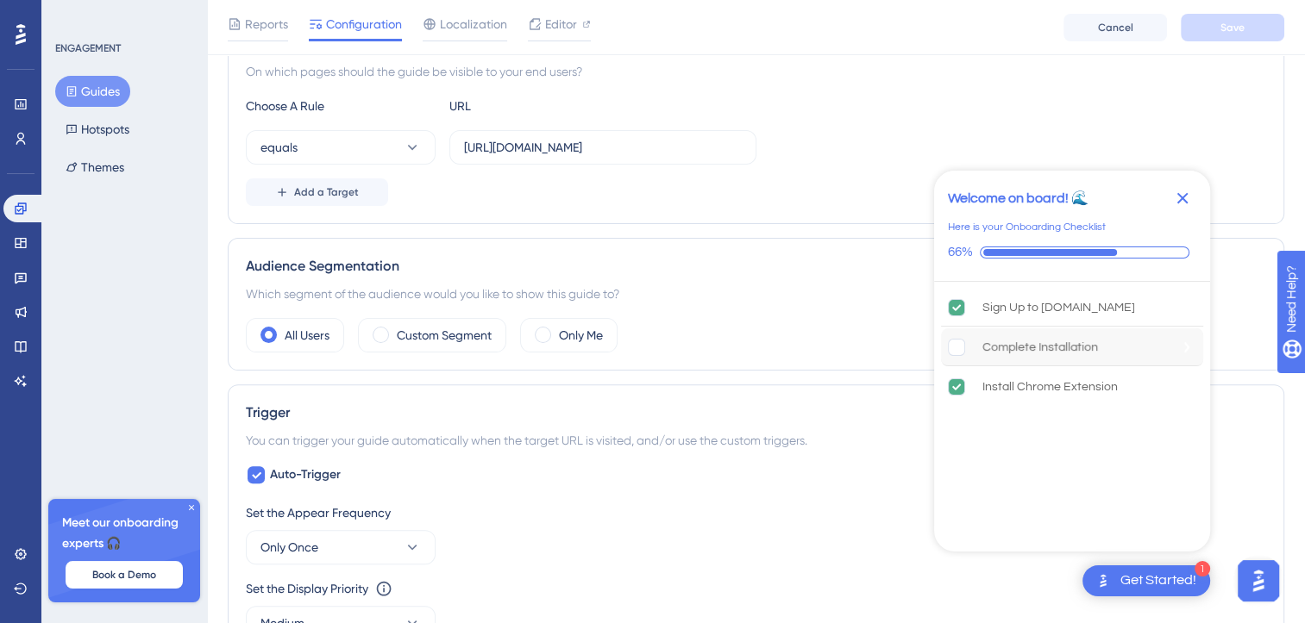
click at [1042, 343] on div "Complete Installation" at bounding box center [1040, 347] width 116 height 21
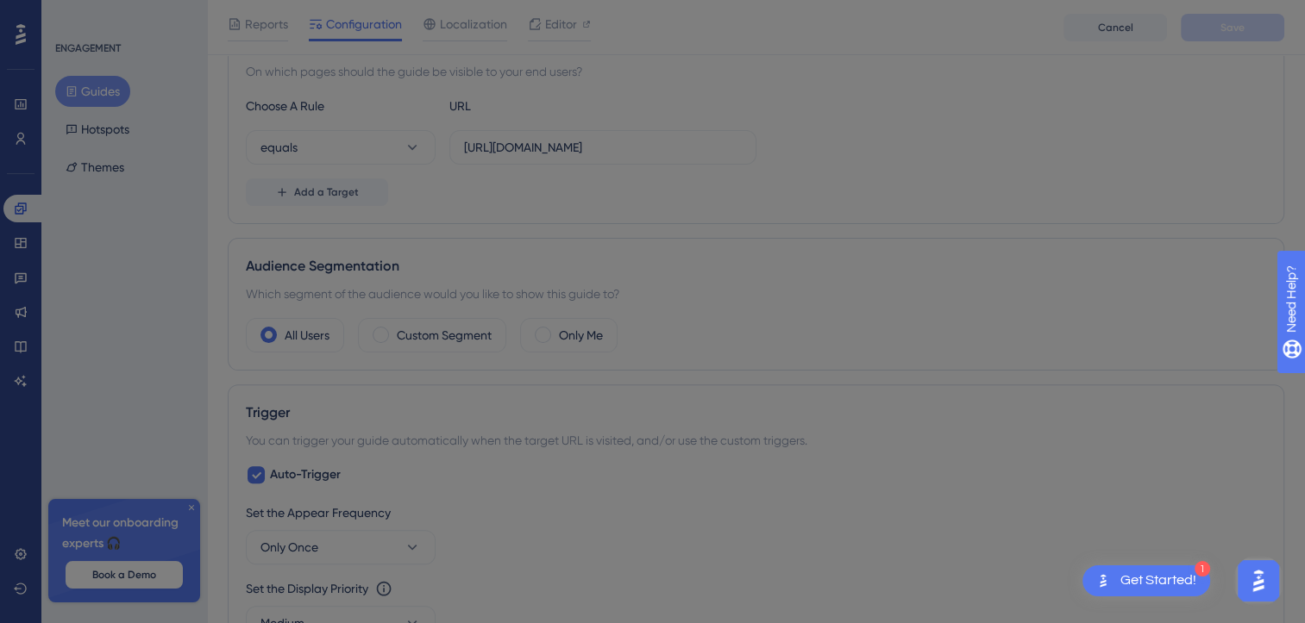
scroll to position [0, 0]
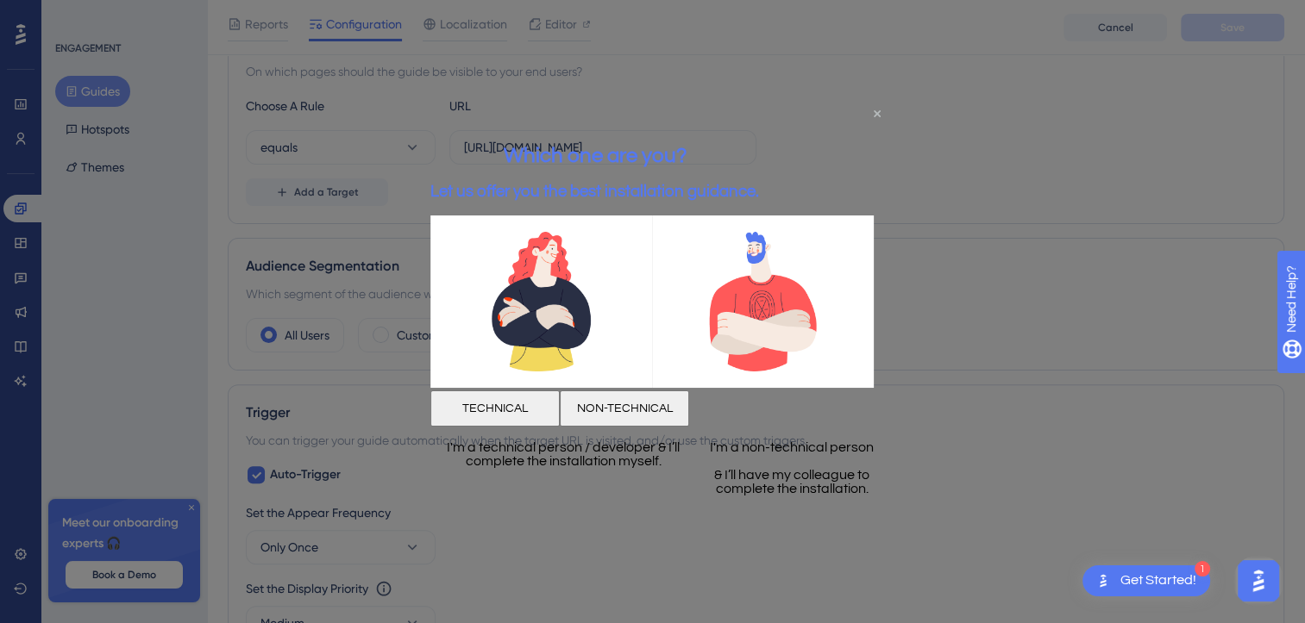
click at [759, 127] on div "Which one are you? Let us offer you the best installation guidance." at bounding box center [594, 171] width 329 height 89
click at [875, 110] on icon "Close Preview" at bounding box center [877, 113] width 7 height 7
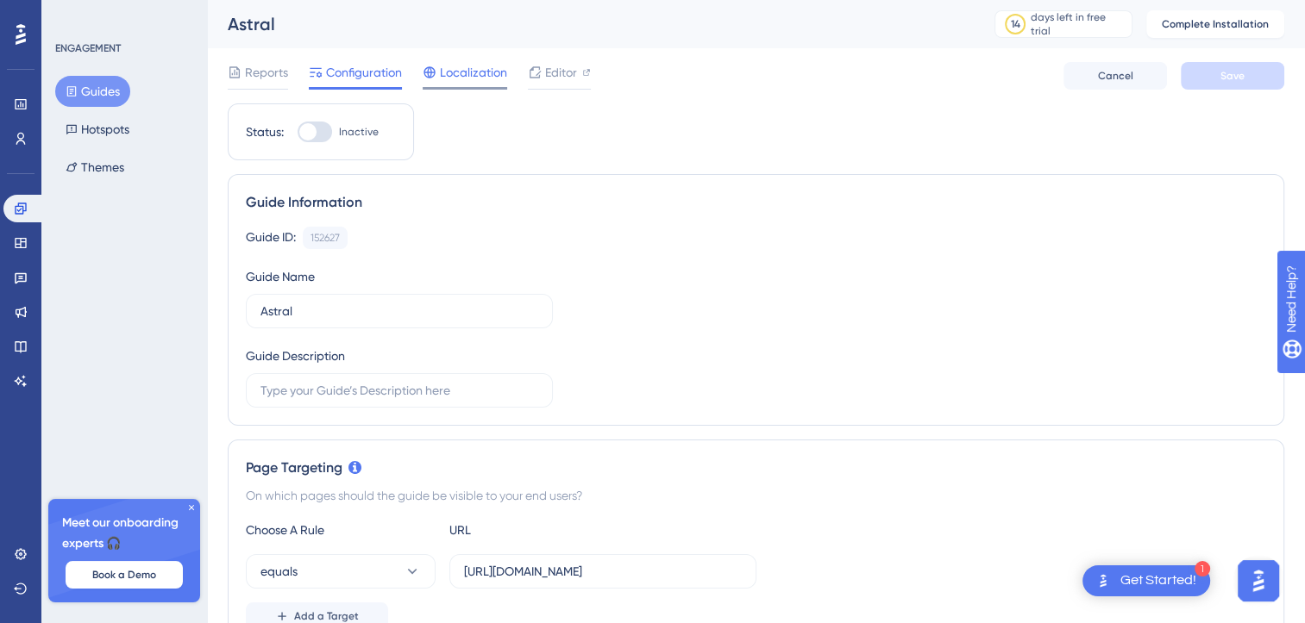
click at [453, 72] on span "Localization" at bounding box center [473, 72] width 67 height 21
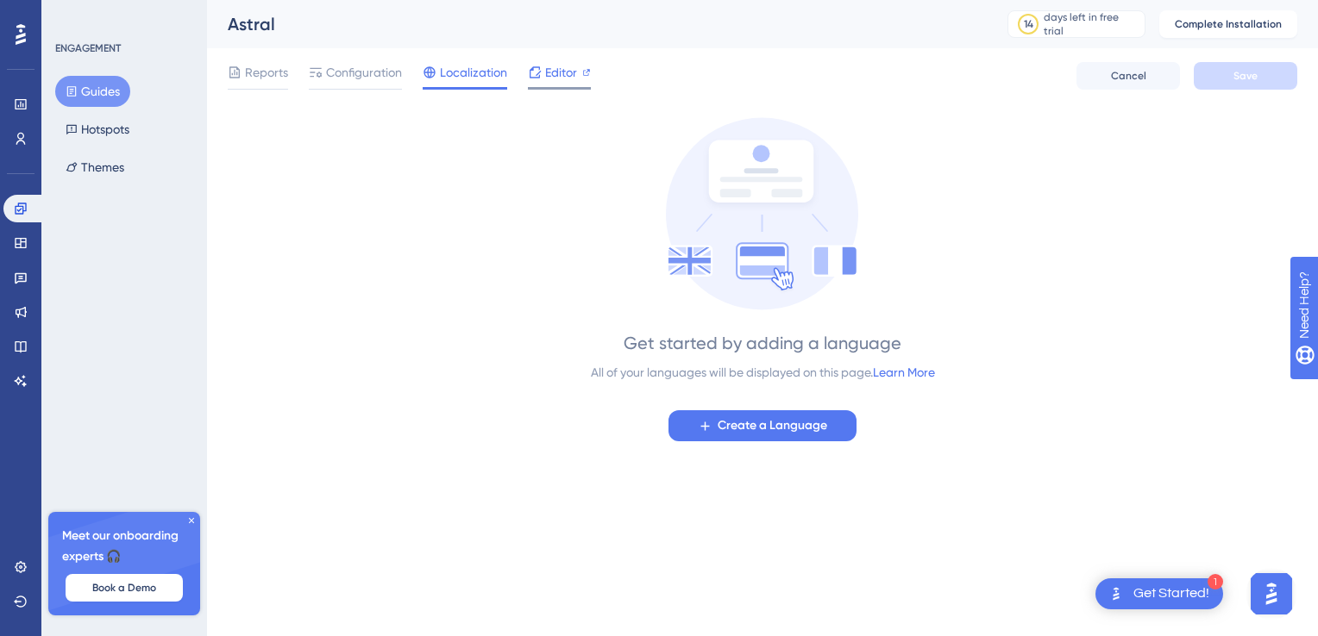
click at [541, 74] on icon at bounding box center [535, 73] width 14 height 14
